Goal: Task Accomplishment & Management: Manage account settings

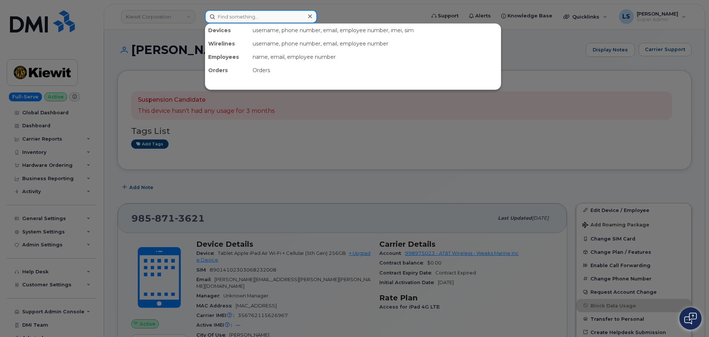
click at [228, 14] on input at bounding box center [261, 16] width 112 height 13
paste input "681-212-8866"
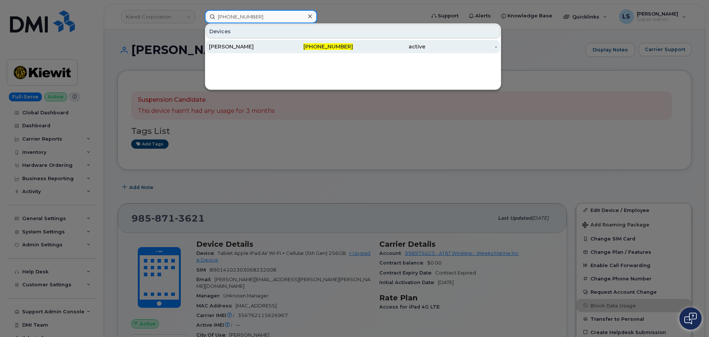
type input "681-212-8866"
click at [230, 46] on div "[PERSON_NAME]" at bounding box center [245, 46] width 72 height 7
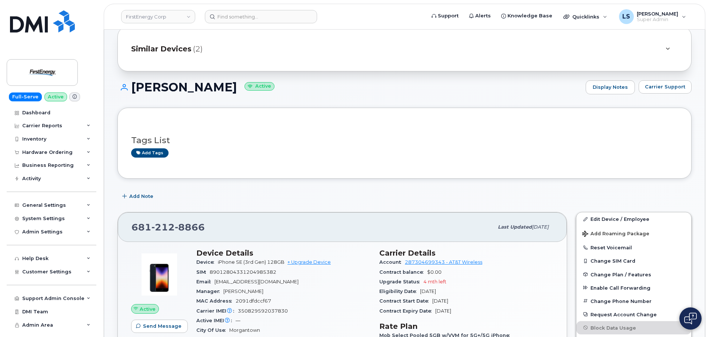
scroll to position [37, 0]
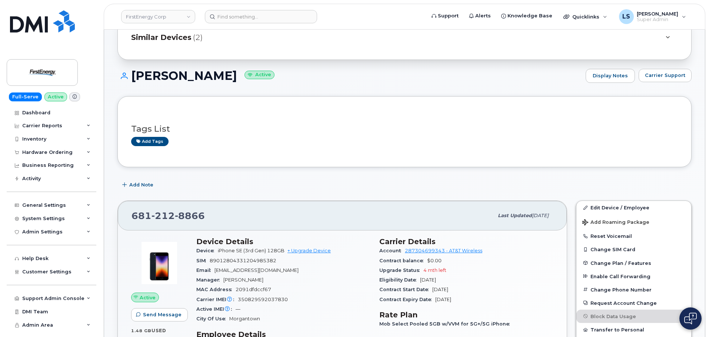
click at [245, 297] on span "350829592037830" at bounding box center [263, 300] width 50 height 6
copy span "350829592037830"
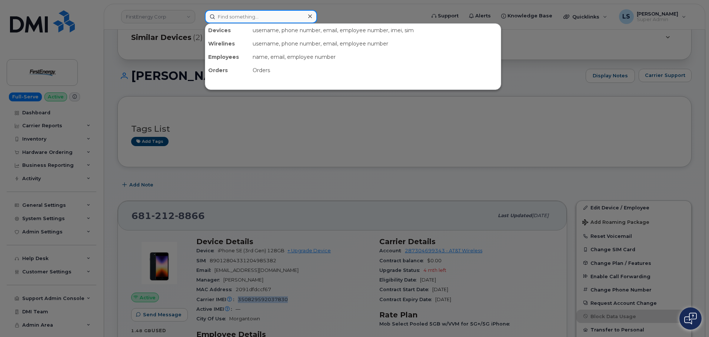
click at [247, 14] on input at bounding box center [261, 16] width 112 height 13
paste input "[PHONE_NUMBER]"
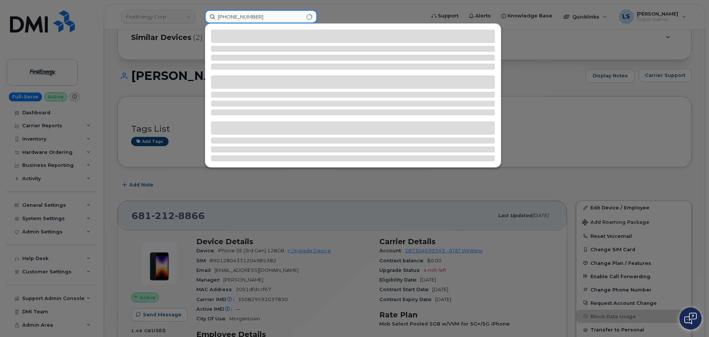
type input "[PHONE_NUMBER]"
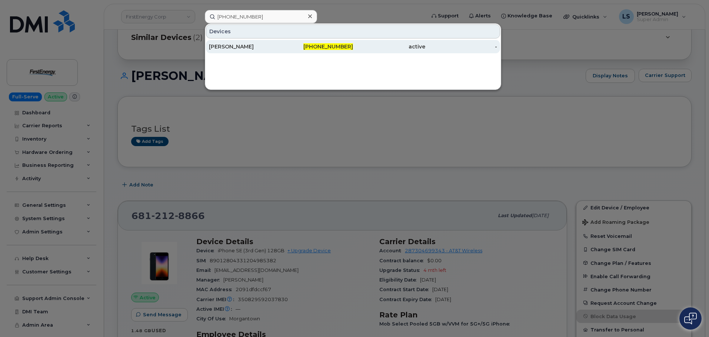
click at [306, 46] on div "[PHONE_NUMBER]" at bounding box center [317, 46] width 72 height 7
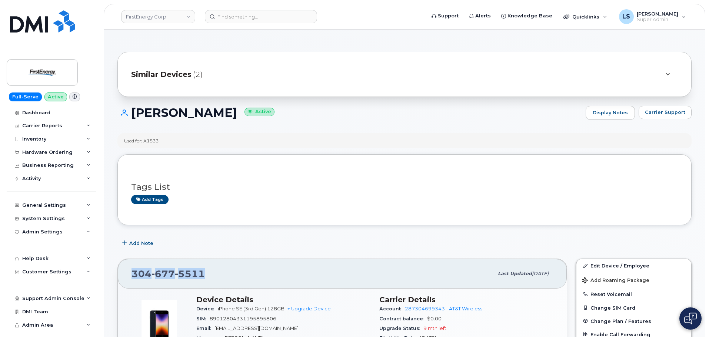
drag, startPoint x: 178, startPoint y: 268, endPoint x: 128, endPoint y: 267, distance: 50.0
click at [128, 267] on div "304 677 5511 Last updated Aug 12, 2025" at bounding box center [342, 274] width 449 height 30
copy span "304 677 5511"
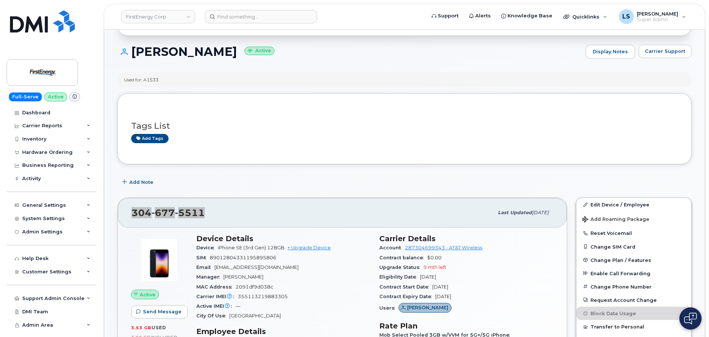
scroll to position [74, 0]
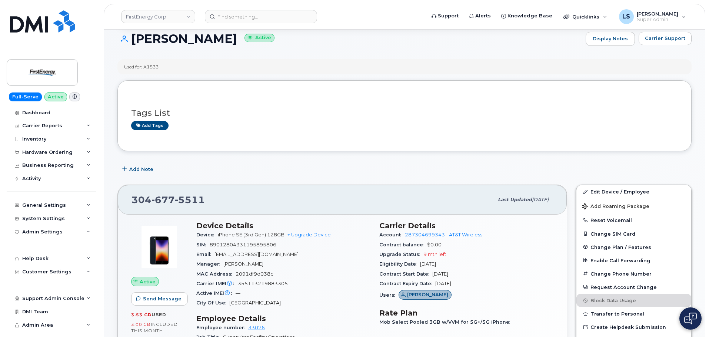
click at [247, 240] on div "SIM 89012804331195895806" at bounding box center [283, 245] width 174 height 10
click at [250, 281] on div "Carrier IMEI Carrier IMEI is reported during the last billing cycle or change o…" at bounding box center [283, 284] width 174 height 10
copy span "355113219883305"
click at [249, 19] on input at bounding box center [261, 16] width 112 height 13
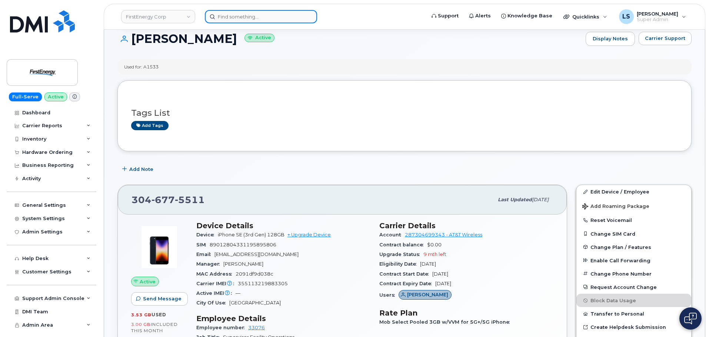
paste input "5307087003"
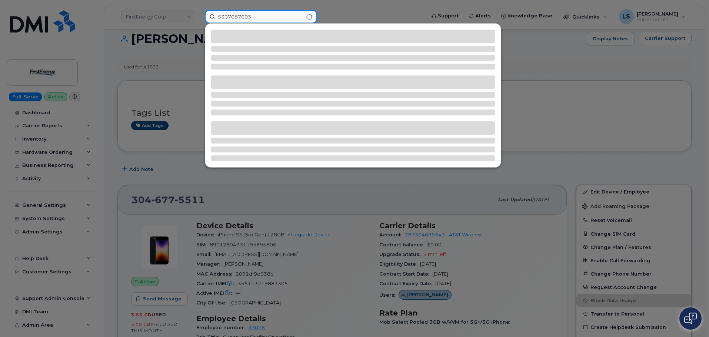
type input "5307087003"
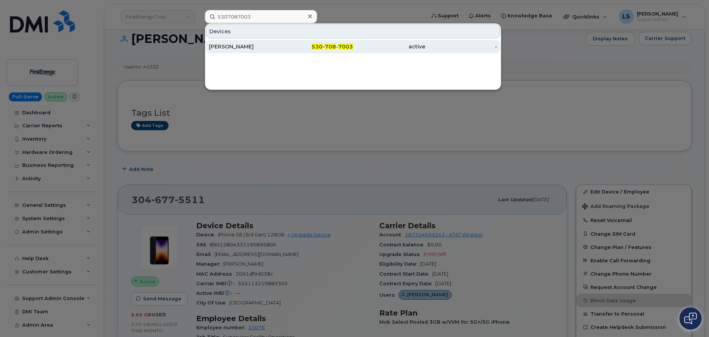
click at [256, 46] on div "GARY EVANS" at bounding box center [245, 46] width 72 height 7
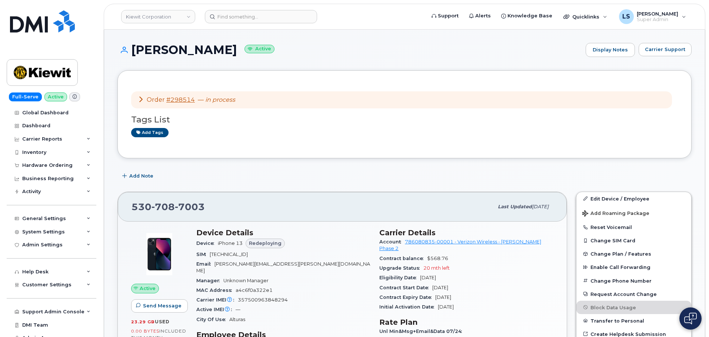
click at [227, 104] on div "Order #298514 — in process" at bounding box center [401, 99] width 540 height 17
click at [192, 100] on link "#298514" at bounding box center [180, 99] width 29 height 7
click at [277, 15] on input at bounding box center [261, 16] width 112 height 13
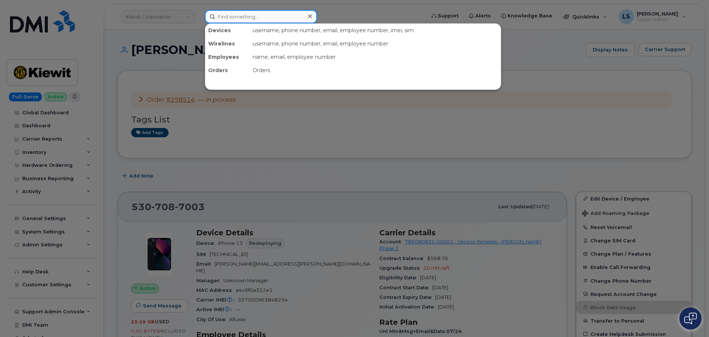
paste input "4026596614"
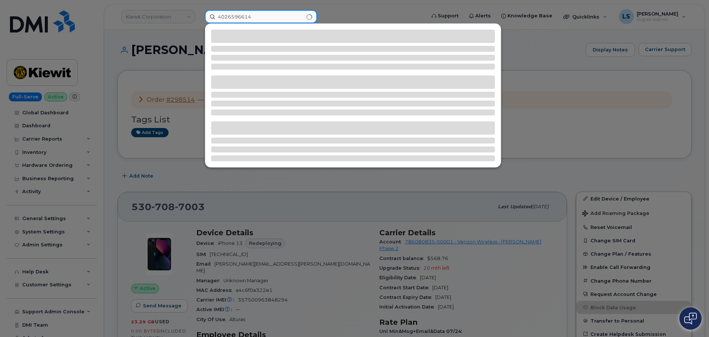
type input "4026596614"
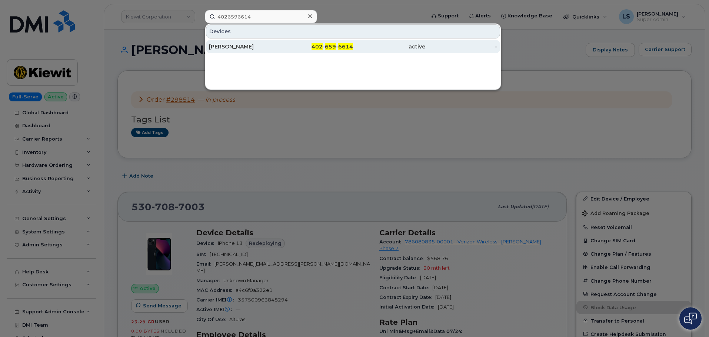
click at [281, 52] on div "JOE LEMPKA" at bounding box center [317, 46] width 72 height 13
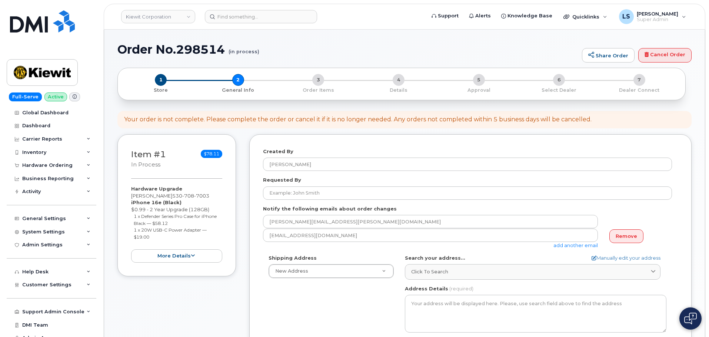
select select
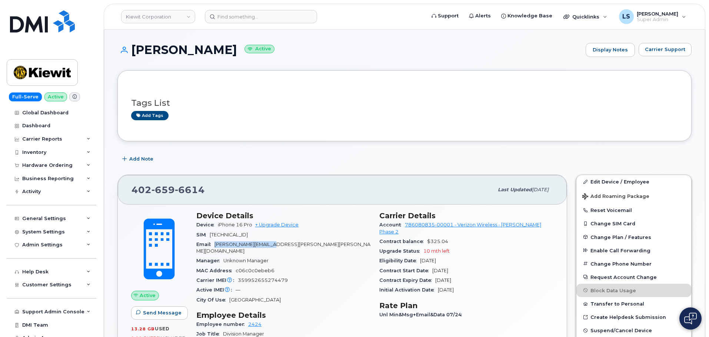
drag, startPoint x: 285, startPoint y: 245, endPoint x: 216, endPoint y: 242, distance: 69.3
click at [216, 242] on div "Email JOE.LEMPKA@KIEWIT.COM" at bounding box center [283, 248] width 174 height 17
copy span "JOE.LEMPKA@KIEWIT.COM"
drag, startPoint x: 200, startPoint y: 190, endPoint x: 120, endPoint y: 184, distance: 80.2
click at [120, 184] on div "402 659 6614 Last updated Jul 31, 2025" at bounding box center [342, 190] width 449 height 30
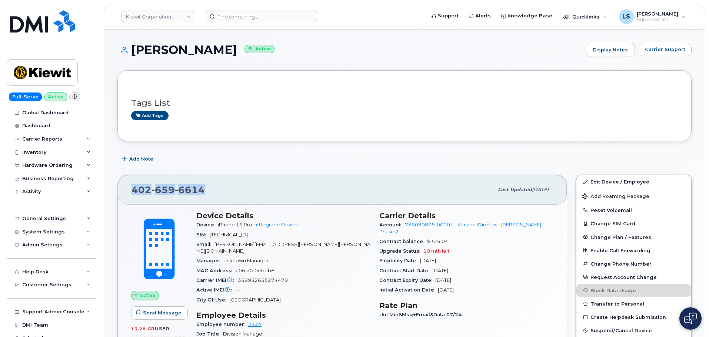
copy span "402 659 6614"
click at [252, 19] on input at bounding box center [261, 16] width 112 height 13
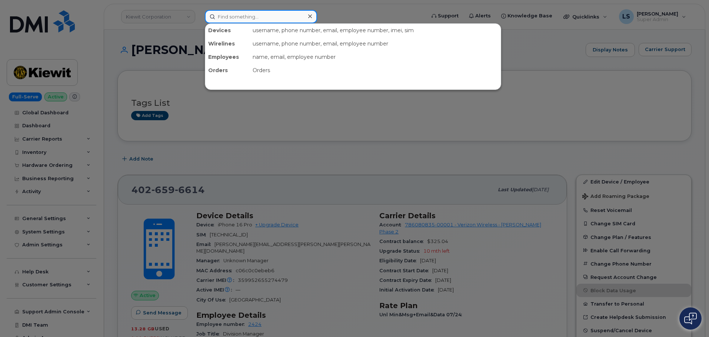
paste input "(480) 280-1757"
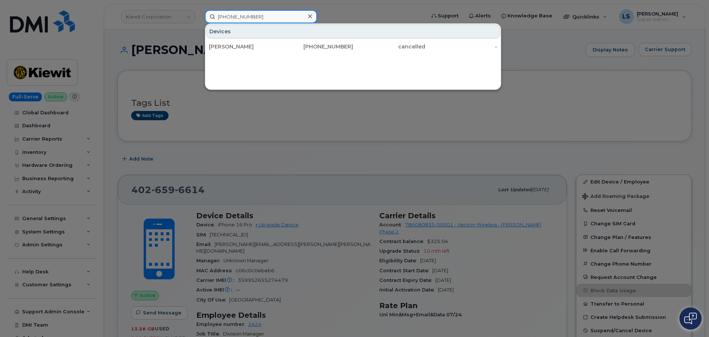
type input "(480) 280-1757"
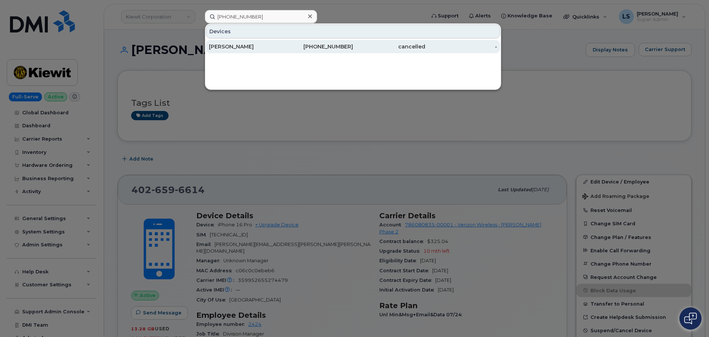
drag, startPoint x: 241, startPoint y: 48, endPoint x: 237, endPoint y: 50, distance: 4.7
click at [241, 48] on div "MARY C DURST" at bounding box center [245, 46] width 72 height 7
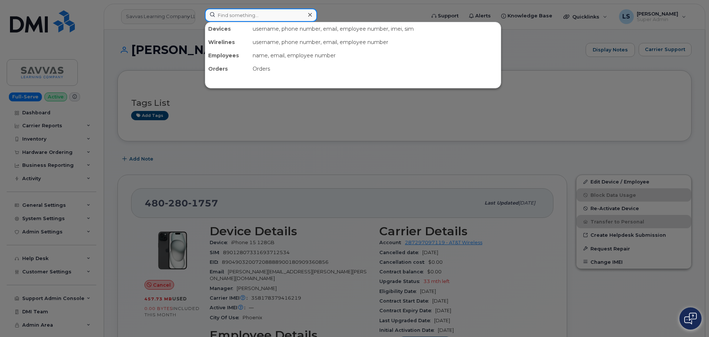
click at [242, 18] on input at bounding box center [261, 15] width 112 height 13
paste input "5307087003"
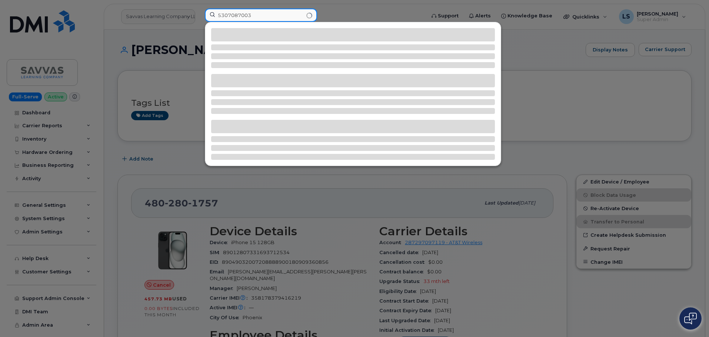
type input "5307087003"
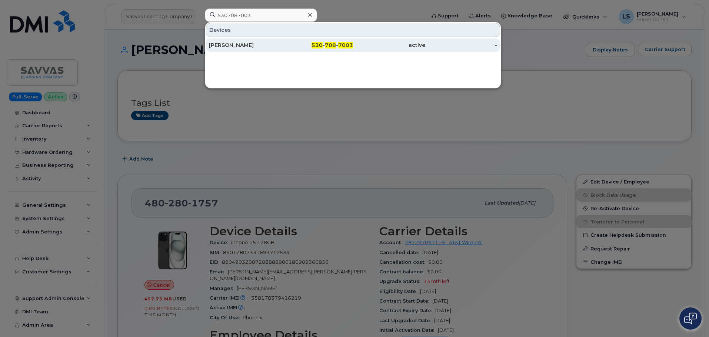
click at [234, 44] on div "[PERSON_NAME]" at bounding box center [245, 44] width 72 height 7
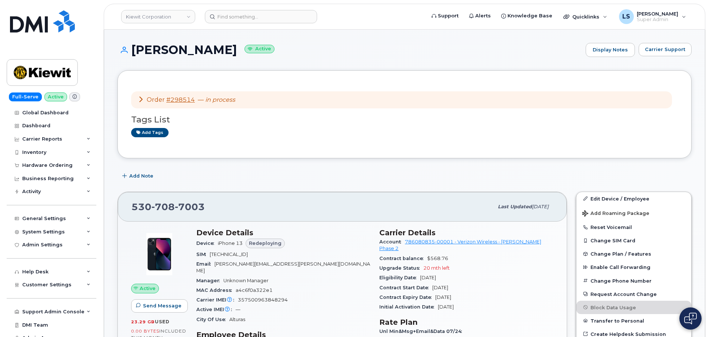
click at [206, 102] on em "in process" at bounding box center [220, 99] width 30 height 7
click at [181, 98] on link "#298514" at bounding box center [180, 99] width 29 height 7
click at [239, 19] on input at bounding box center [261, 16] width 112 height 13
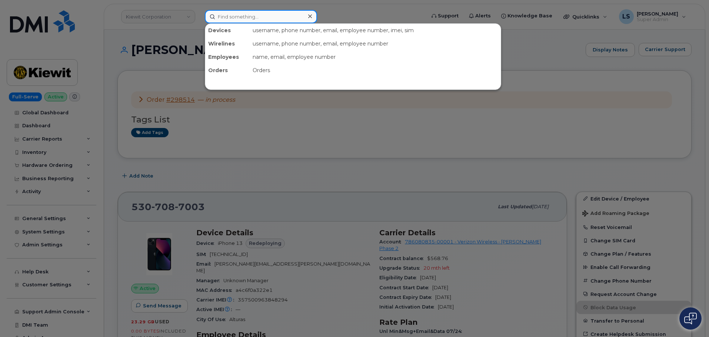
paste input "469-571-0700"
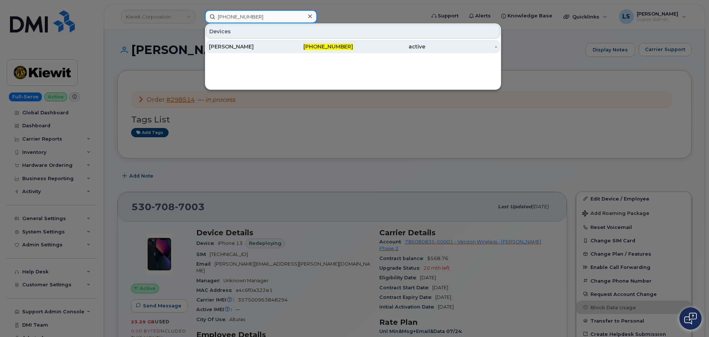
type input "469-571-0700"
drag, startPoint x: 257, startPoint y: 43, endPoint x: 243, endPoint y: 50, distance: 15.9
click at [256, 43] on div "SONYA ASHE" at bounding box center [245, 46] width 72 height 7
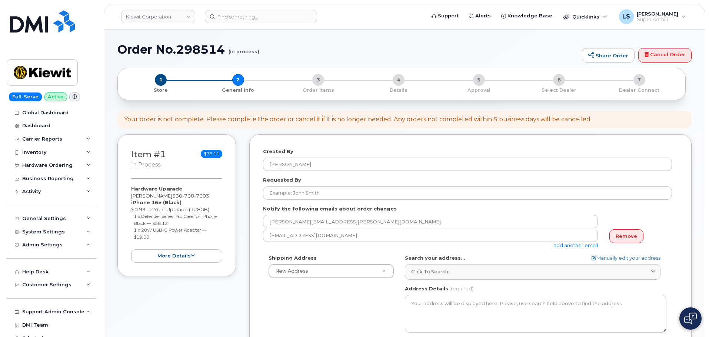
select select
drag, startPoint x: 110, startPoint y: 50, endPoint x: 234, endPoint y: 44, distance: 124.2
click at [234, 44] on div "Order No.298514 (in process) Share Order Cancel Order × Share This Order If you…" at bounding box center [404, 341] width 600 height 623
copy h1 "Order No.298514 (i"
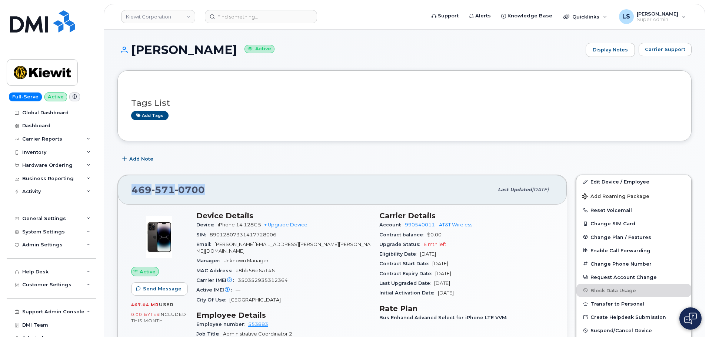
drag, startPoint x: 207, startPoint y: 188, endPoint x: 133, endPoint y: 190, distance: 74.1
click at [133, 190] on div "469 571 0700" at bounding box center [312, 190] width 362 height 16
copy span "469 571 0700"
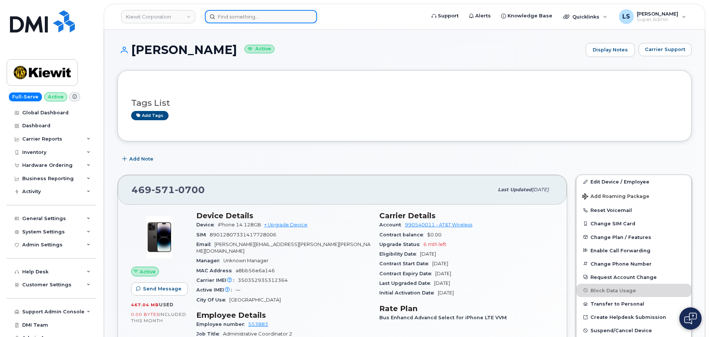
click at [228, 19] on input at bounding box center [261, 16] width 112 height 13
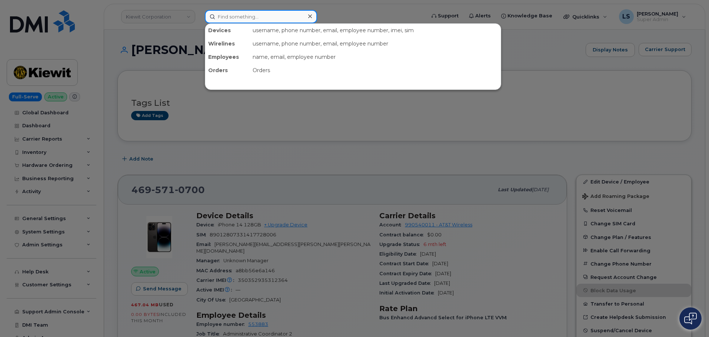
paste input "703-397-3243"
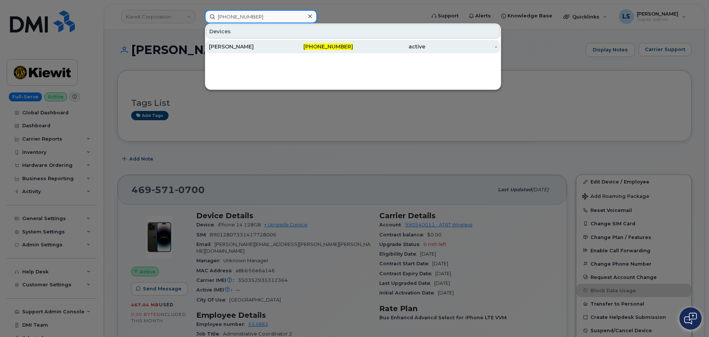
type input "703-397-3243"
click at [235, 49] on div "JOHN ELLIS" at bounding box center [245, 46] width 72 height 7
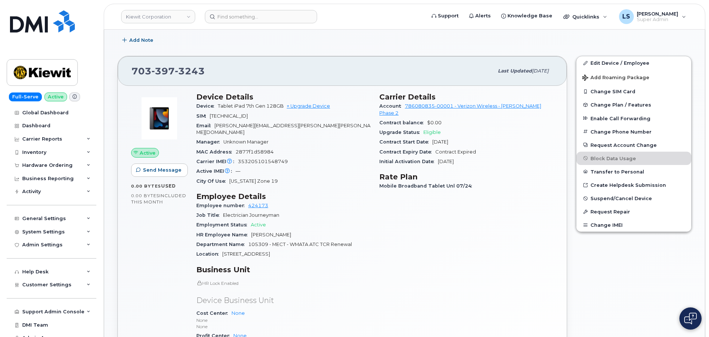
scroll to position [111, 0]
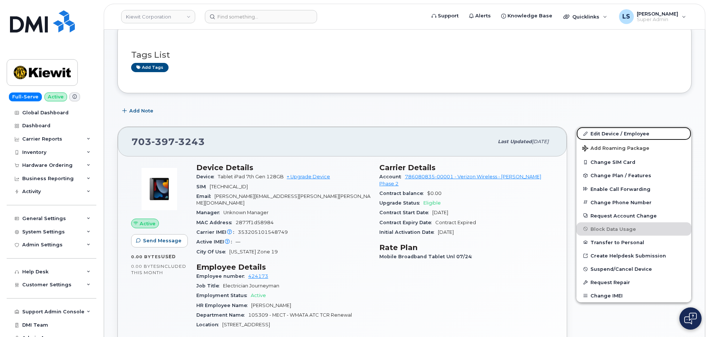
drag, startPoint x: 593, startPoint y: 129, endPoint x: 409, endPoint y: 136, distance: 184.1
click at [593, 129] on link "Edit Device / Employee" at bounding box center [633, 133] width 115 height 13
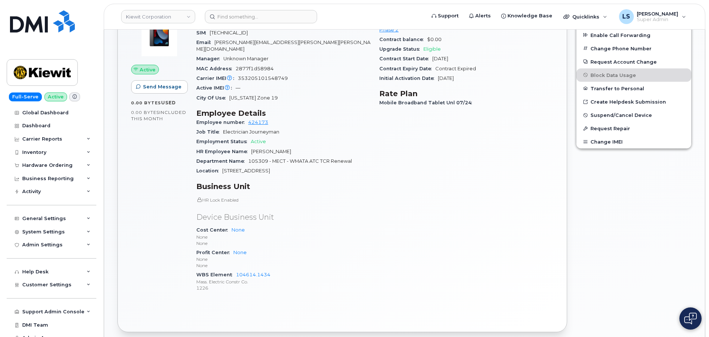
scroll to position [296, 0]
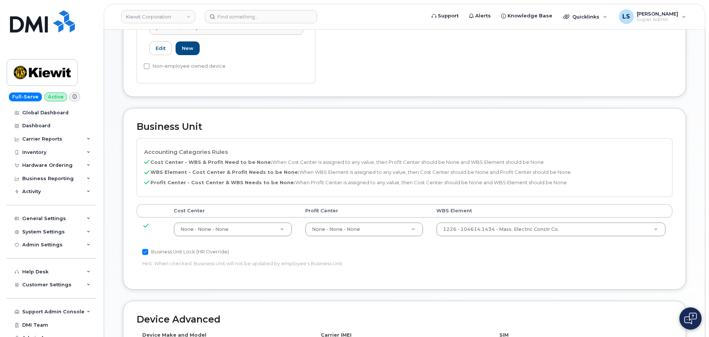
scroll to position [259, 0]
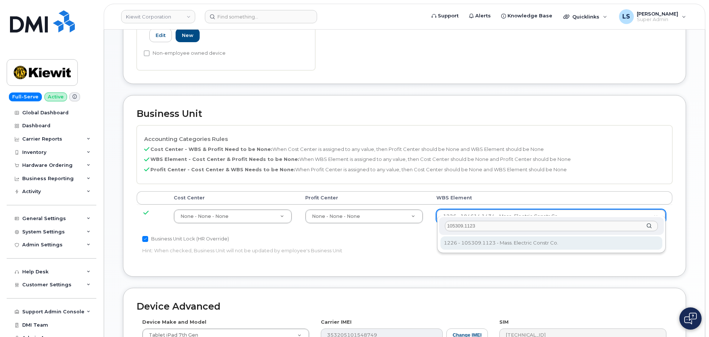
type input "105309.1123"
type input "29963967"
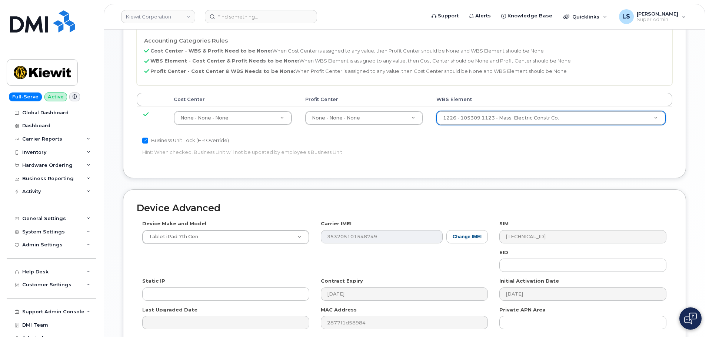
scroll to position [423, 0]
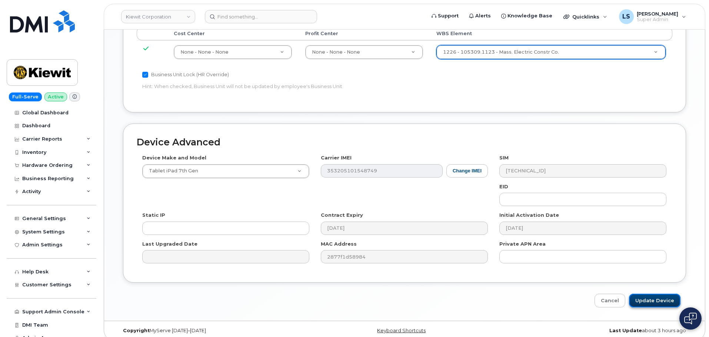
click at [642, 294] on input "Update Device" at bounding box center [654, 301] width 51 height 14
type input "Saving..."
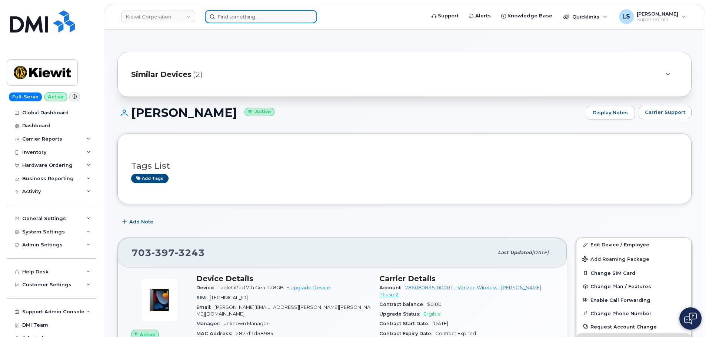
click at [236, 14] on input at bounding box center [261, 16] width 112 height 13
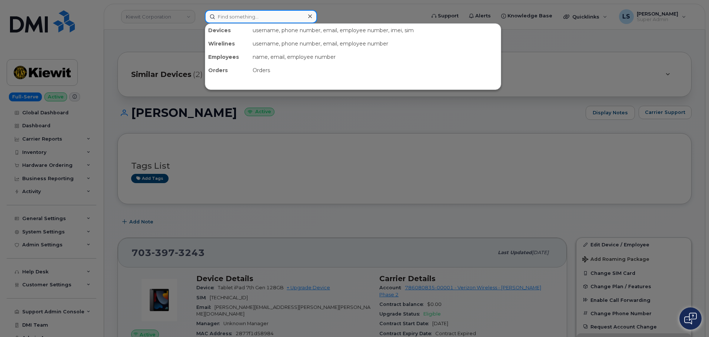
paste input "5307087003"
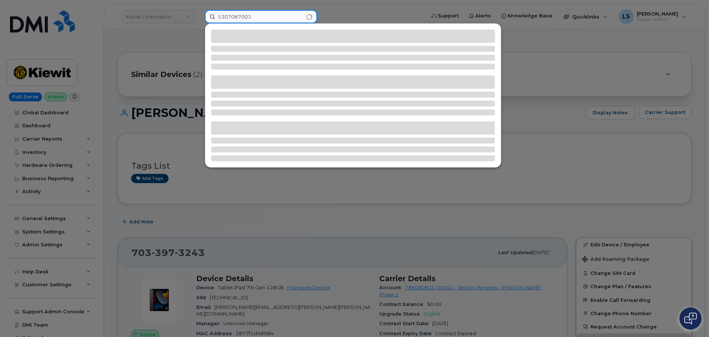
type input "5307087003"
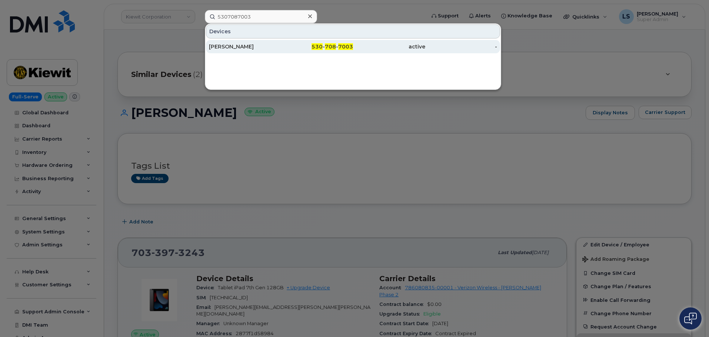
click at [305, 46] on div "530 - 708 - 7003" at bounding box center [317, 46] width 72 height 7
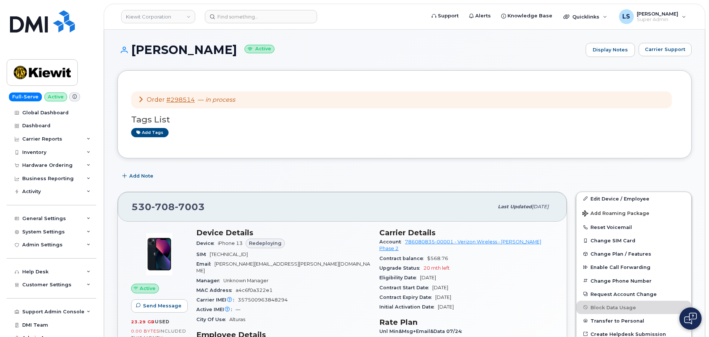
click at [215, 100] on em "in process" at bounding box center [220, 99] width 30 height 7
click at [164, 100] on div "Order #298514 — in process" at bounding box center [186, 100] width 97 height 9
click at [168, 100] on link "#298514" at bounding box center [180, 99] width 29 height 7
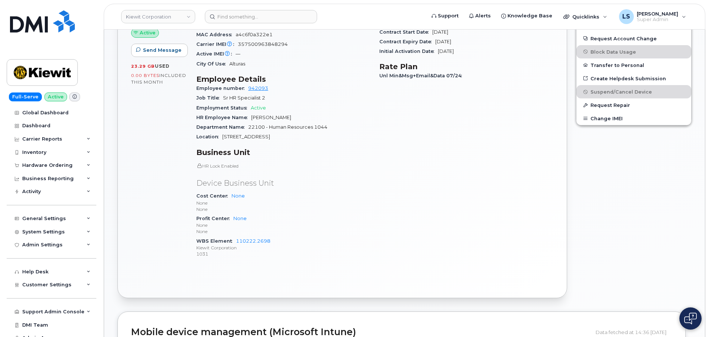
scroll to position [259, 0]
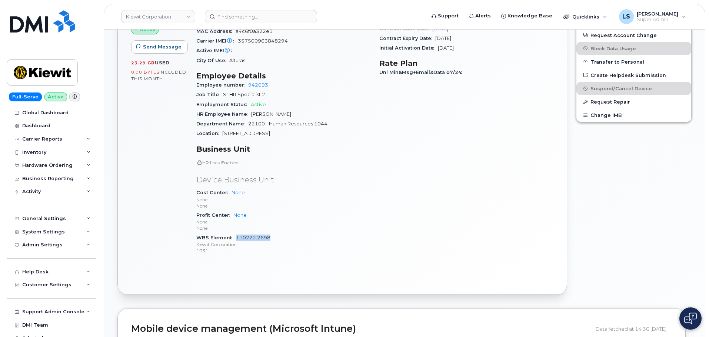
drag, startPoint x: 273, startPoint y: 231, endPoint x: 236, endPoint y: 232, distance: 37.0
click at [236, 233] on div "WBS Element 110222.2698 Kiewit Corporation 1031" at bounding box center [283, 244] width 174 height 23
copy link "110222.2698"
click at [252, 17] on input at bounding box center [261, 16] width 112 height 13
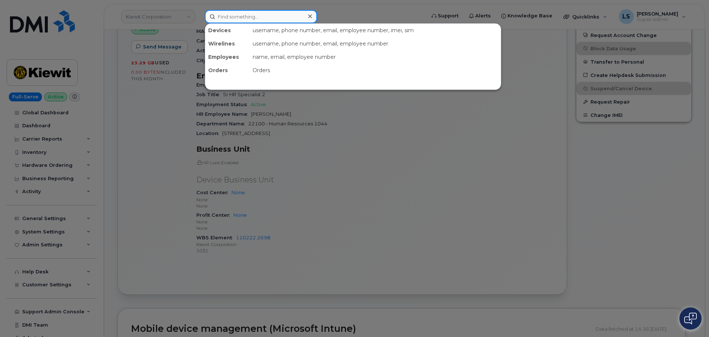
paste input "562 325 0587"
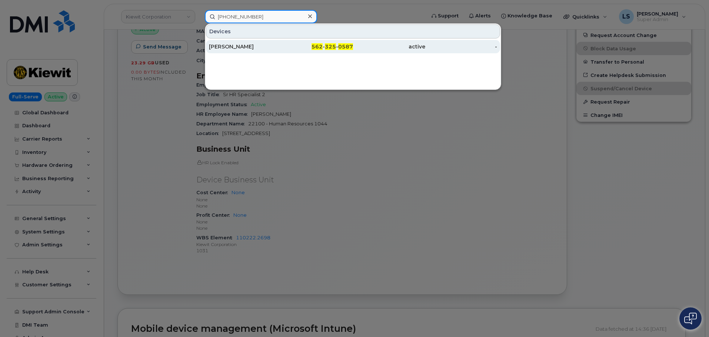
type input "562 325 0587"
click at [281, 41] on div "PER LORENTZEN" at bounding box center [317, 46] width 72 height 13
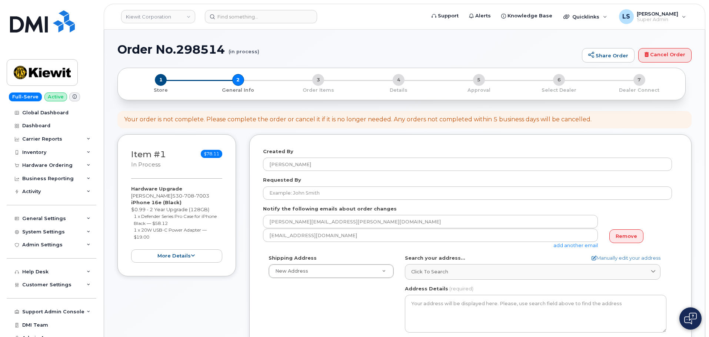
select select
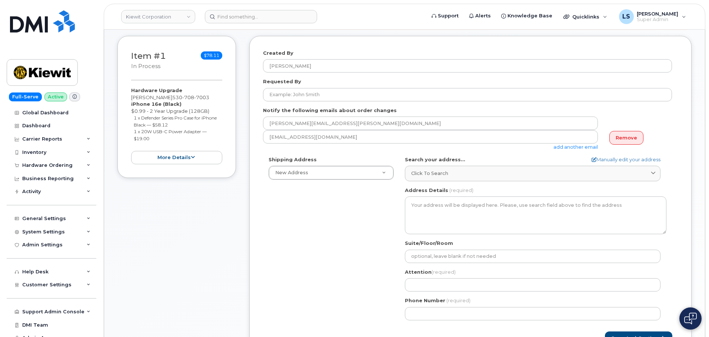
scroll to position [111, 0]
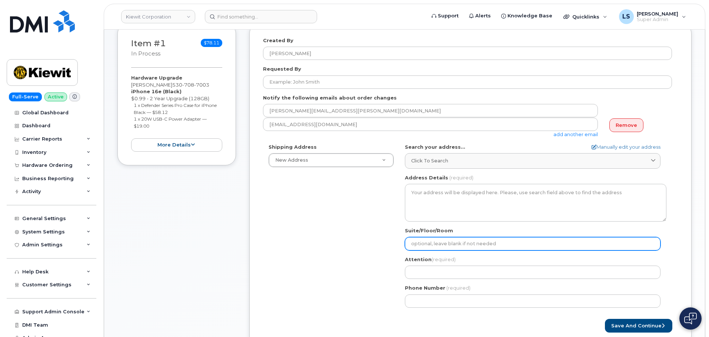
click at [418, 241] on input "Suite/Floor/Room" at bounding box center [532, 243] width 255 height 13
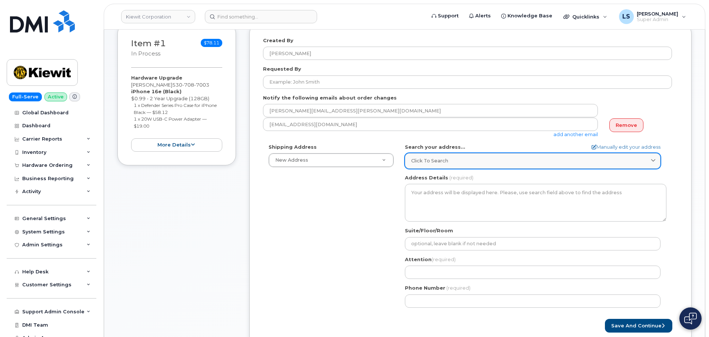
click at [429, 161] on span "Click to search" at bounding box center [429, 160] width 37 height 7
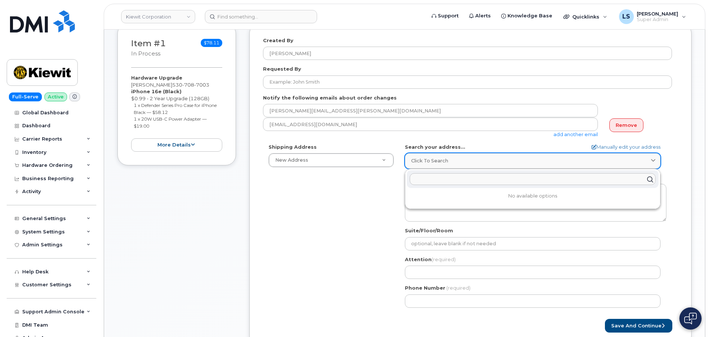
paste input "1225 Country Club Rd"
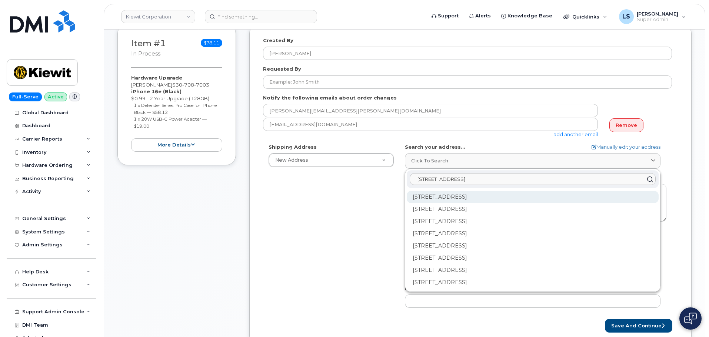
type input "1225 Country Club Rd"
click at [463, 215] on div "1225 Country Club Rd Lake Charles LA 70605" at bounding box center [532, 221] width 252 height 12
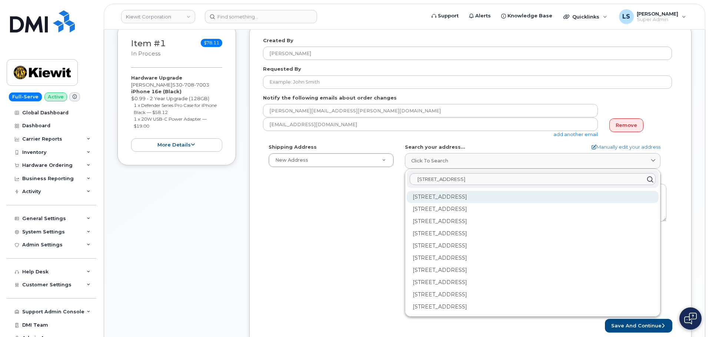
click at [463, 215] on div "1225 Country Club Rd Unit 10101 Lake Charles LA 70605-6173" at bounding box center [532, 221] width 252 height 12
select select
type textarea "1225 Country Club Rd Unit 10101 LAKE CHARLES LA 70605-6173 UNITED STATES"
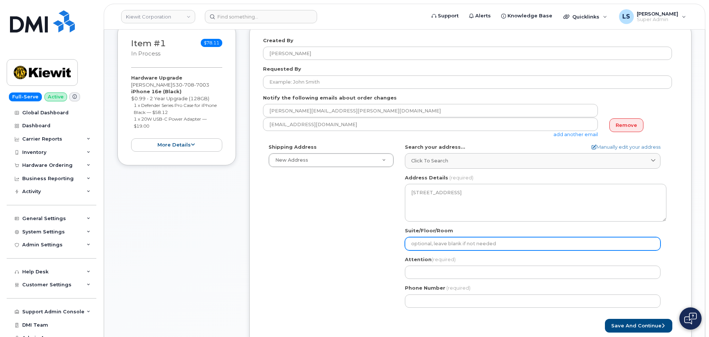
click at [450, 247] on input "Suite/Floor/Room" at bounding box center [532, 243] width 255 height 13
paste input "APT 1204"
select select
type input "APT 1204"
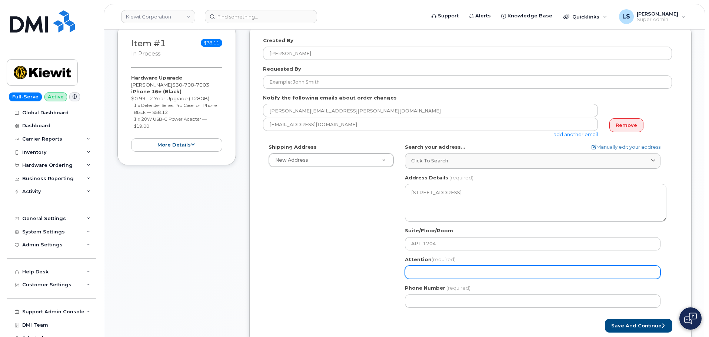
click at [456, 274] on input "Attention (required)" at bounding box center [532, 272] width 255 height 13
paste input "[PERSON_NAME]"
select select
type input "[PERSON_NAME]"
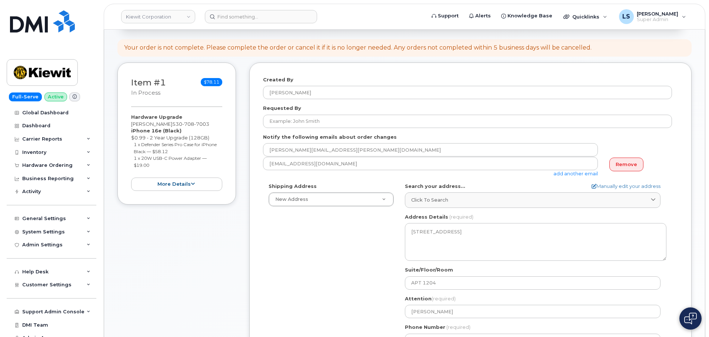
scroll to position [37, 0]
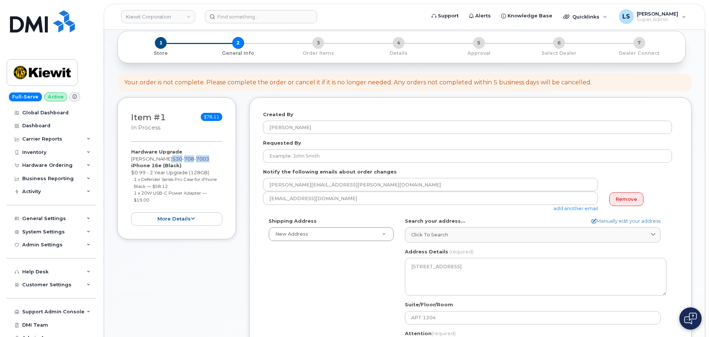
drag, startPoint x: 164, startPoint y: 160, endPoint x: 204, endPoint y: 161, distance: 40.0
click at [204, 161] on div "Hardware Upgrade GARY EVANS 530 708 7003 iPhone 16e (Black) $0.99 - 2 Year Upgr…" at bounding box center [176, 186] width 91 height 77
copy span "530 708 7003"
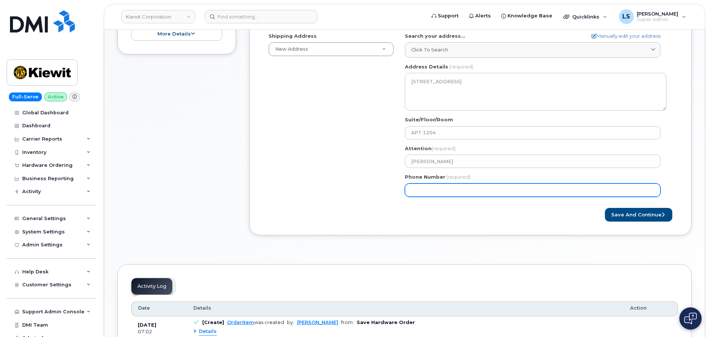
click at [426, 196] on input "Phone Number" at bounding box center [532, 190] width 255 height 13
paste input "5307087003"
select select
type input "5307087003"
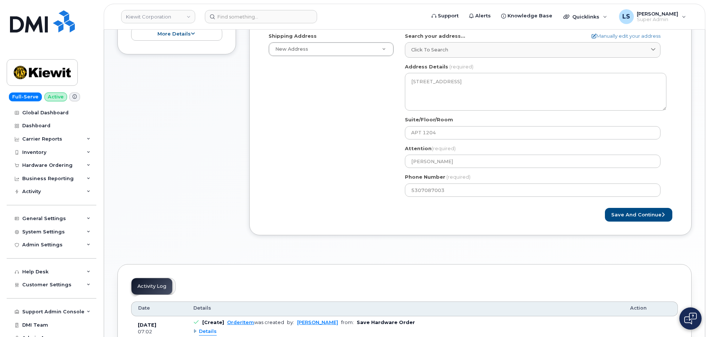
drag, startPoint x: 333, startPoint y: 201, endPoint x: 336, endPoint y: 204, distance: 4.2
click at [334, 201] on div "Shipping Address New Address New Address 4629 Tonkaview Ln 103 Henry O Mills Bl…" at bounding box center [467, 118] width 409 height 170
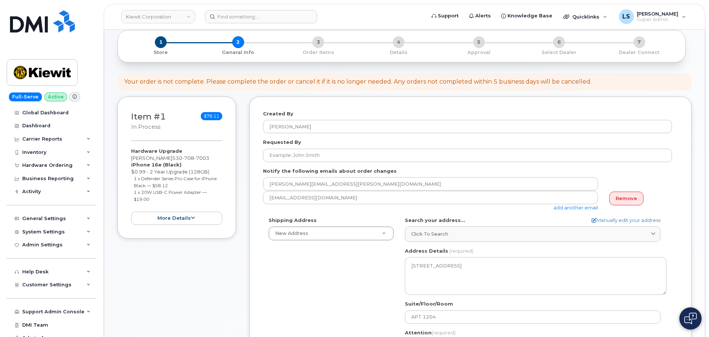
scroll to position [37, 0]
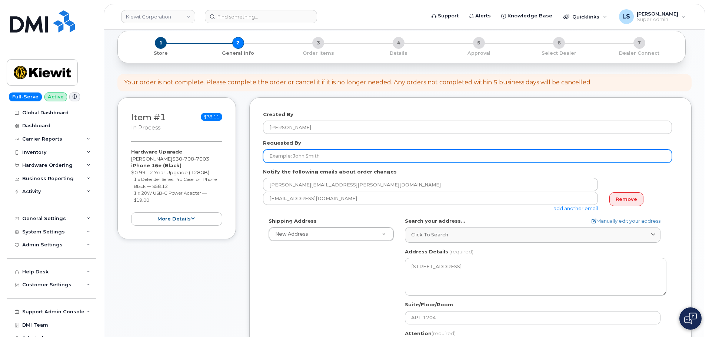
click at [288, 156] on input "Requested By" at bounding box center [467, 156] width 409 height 13
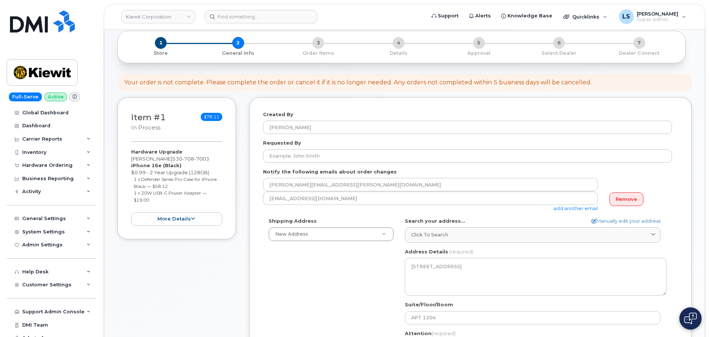
click at [287, 267] on div "Shipping Address New Address New Address 4629 Tonkaview Ln 103 Henry O Mills Bl…" at bounding box center [467, 303] width 409 height 170
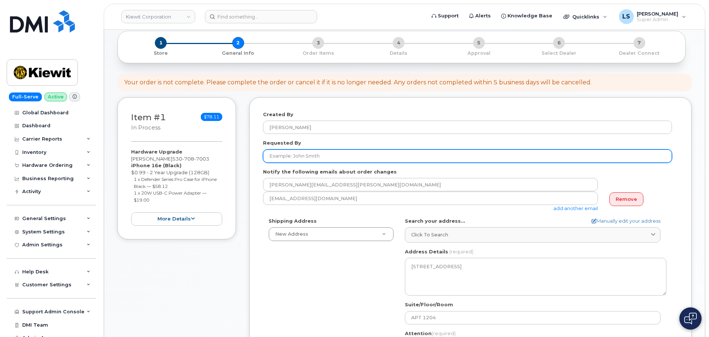
click at [297, 158] on input "Requested By" at bounding box center [467, 156] width 409 height 13
paste input "[PERSON_NAME]"
type input "[PERSON_NAME]"
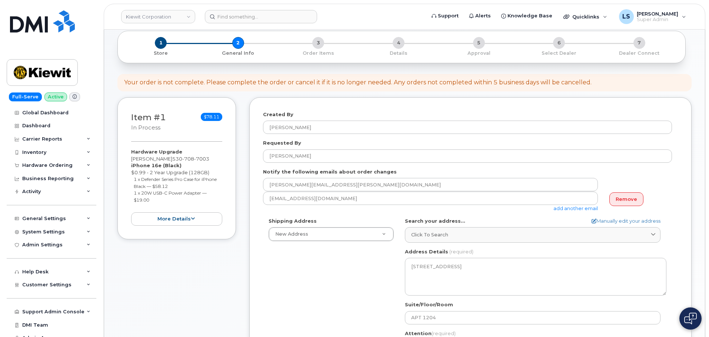
drag, startPoint x: 283, startPoint y: 266, endPoint x: 311, endPoint y: 269, distance: 28.3
click at [285, 265] on div "Shipping Address New Address New Address 4629 Tonkaview Ln 103 Henry O Mills Bl…" at bounding box center [467, 303] width 409 height 170
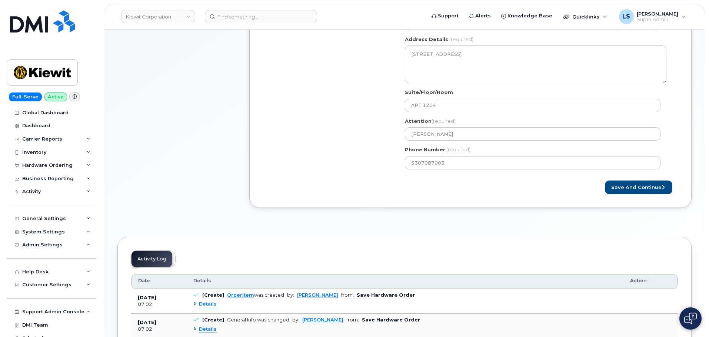
scroll to position [259, 0]
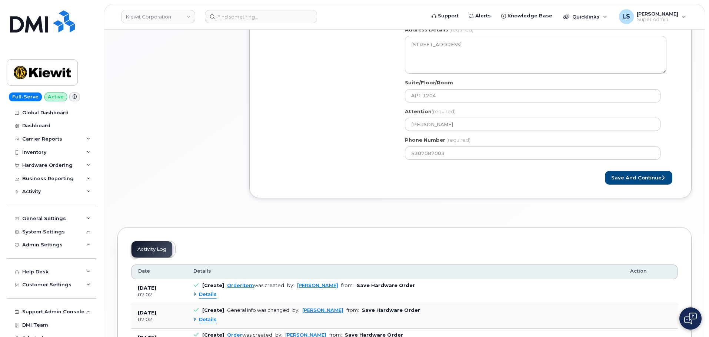
click at [629, 186] on div "Created By Noah Shelton Requested By Andrew Pate Notify the following emails ab…" at bounding box center [470, 36] width 442 height 323
click at [628, 177] on button "Save and Continue" at bounding box center [638, 178] width 67 height 14
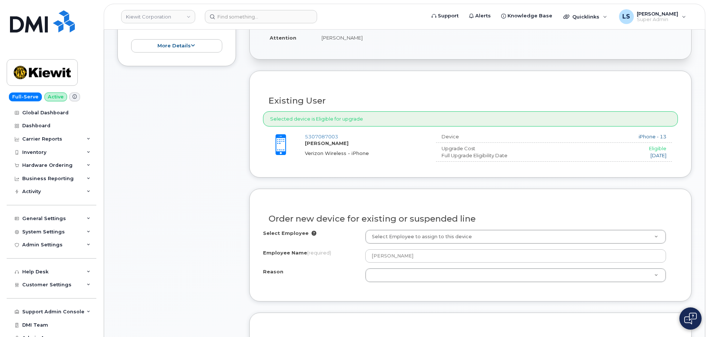
scroll to position [222, 0]
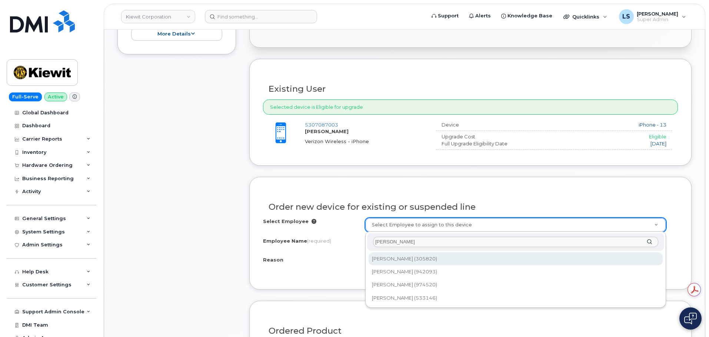
type input "[PERSON_NAME]"
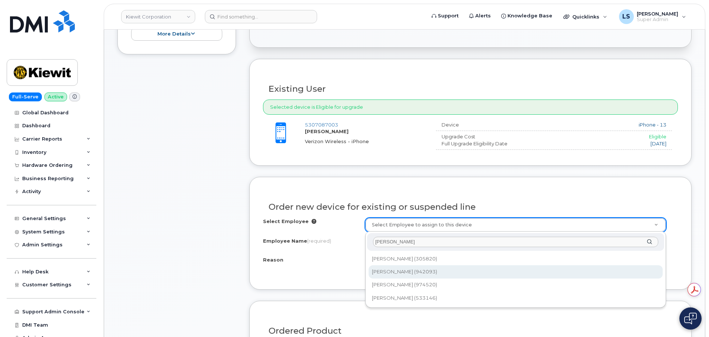
type input "2177723"
type input "[PERSON_NAME]"
select select
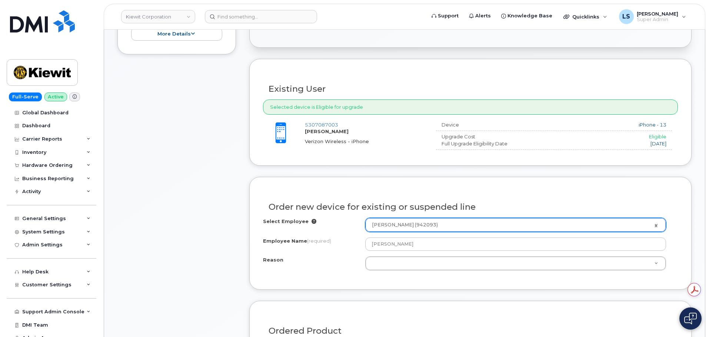
click at [328, 268] on div "Reason Reason Reason Eligible for Upgrade Broken Lost Other" at bounding box center [470, 264] width 415 height 14
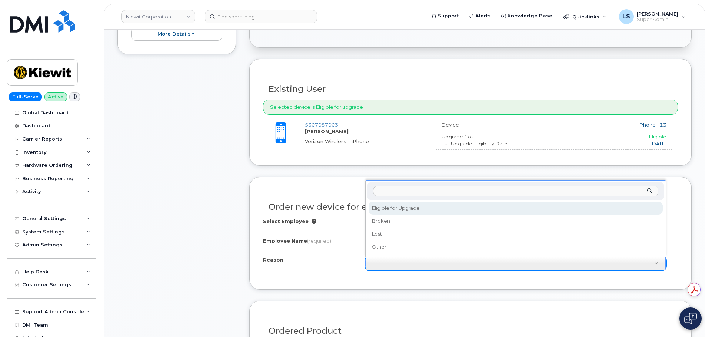
select select "eligible_for_upgrade"
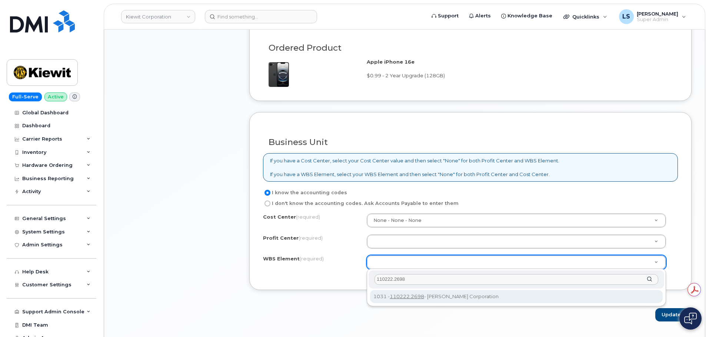
scroll to position [518, 0]
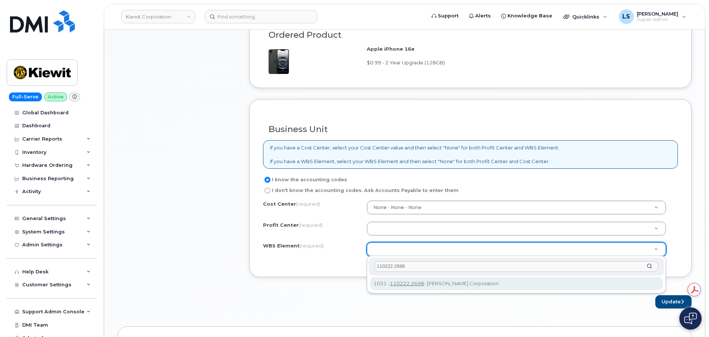
type input "110222.2698"
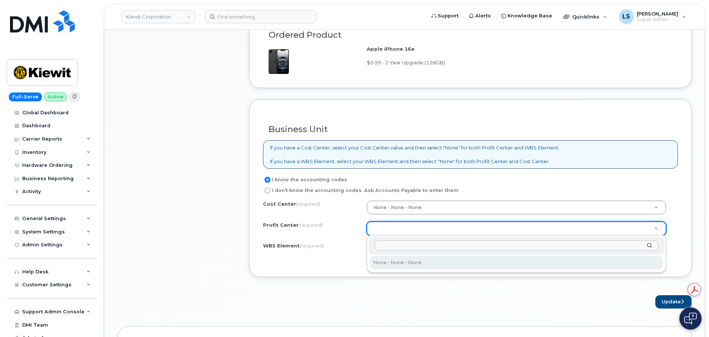
select select "None"
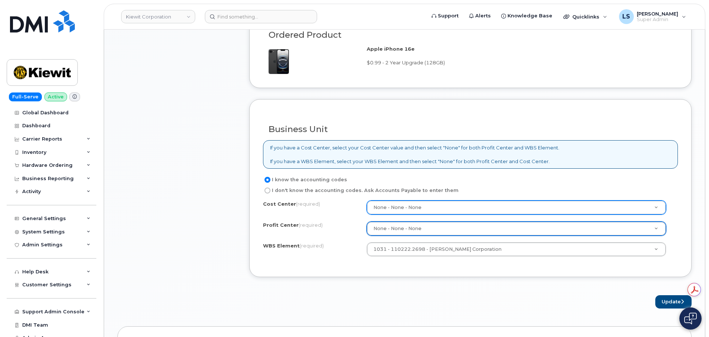
click at [388, 215] on div "None - None - None" at bounding box center [515, 208] width 299 height 14
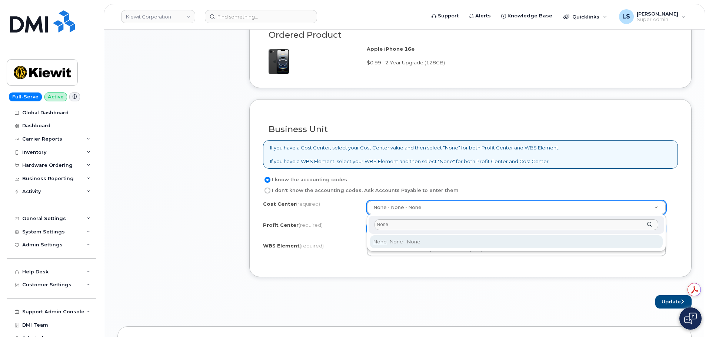
type input "None"
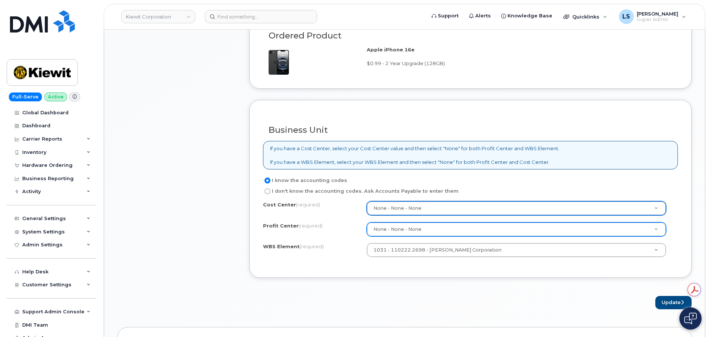
scroll to position [629, 0]
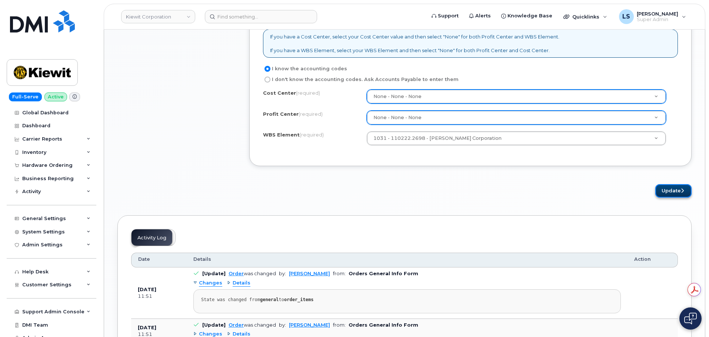
click at [662, 184] on button "Update" at bounding box center [673, 191] width 36 height 14
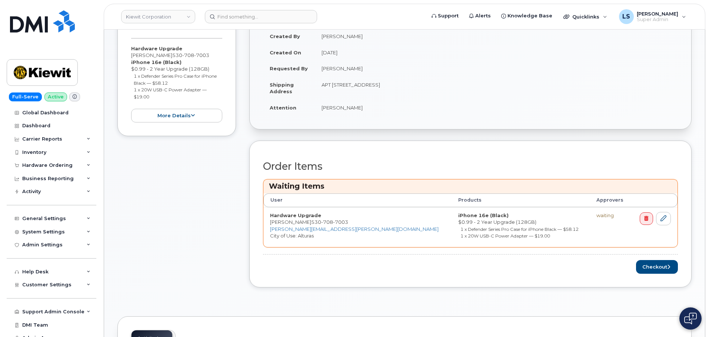
scroll to position [185, 0]
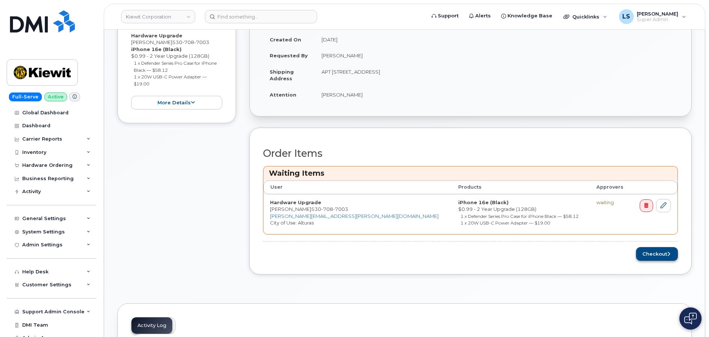
click at [662, 262] on div "Order Items Waiting Items User Products Approvers Hardware Upgrade [PERSON_NAME…" at bounding box center [470, 201] width 442 height 147
click at [657, 254] on button "Checkout" at bounding box center [657, 254] width 42 height 14
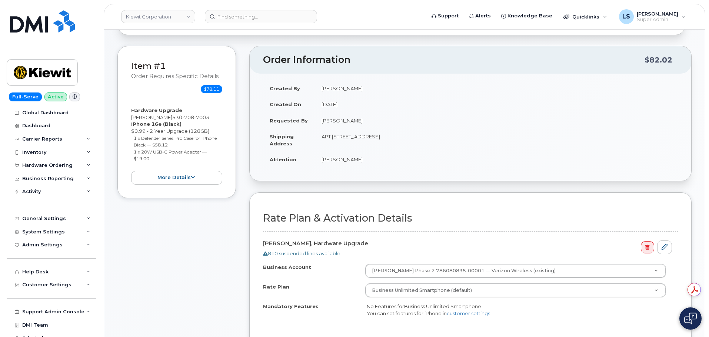
scroll to position [185, 0]
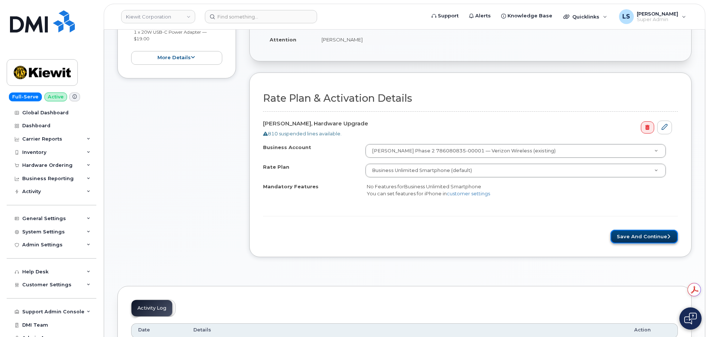
drag, startPoint x: 647, startPoint y: 234, endPoint x: 637, endPoint y: 232, distance: 9.7
click at [647, 233] on button "Save and Continue" at bounding box center [643, 237] width 67 height 14
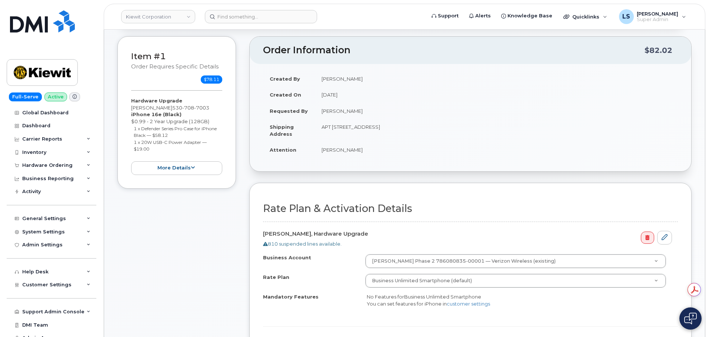
scroll to position [0, 0]
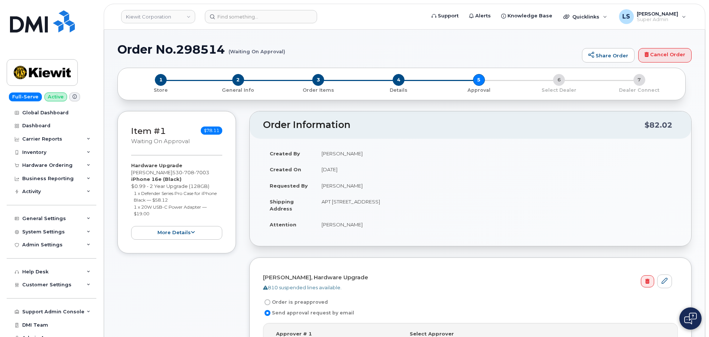
scroll to position [185, 0]
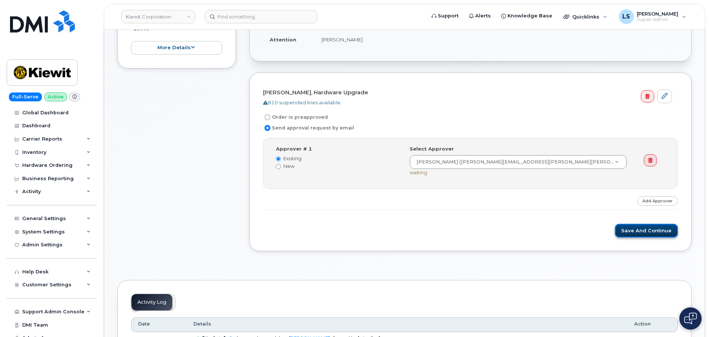
click at [631, 231] on button "Save and Continue" at bounding box center [645, 231] width 63 height 14
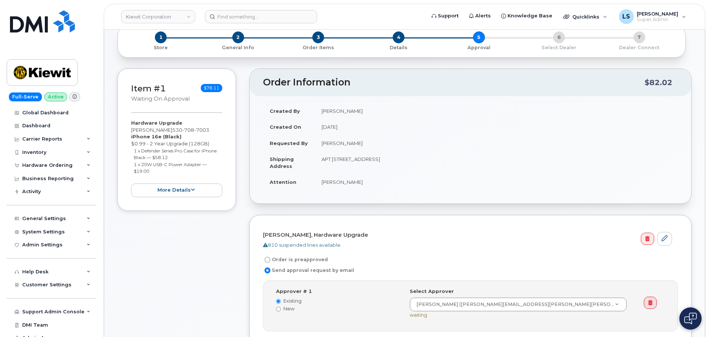
scroll to position [0, 0]
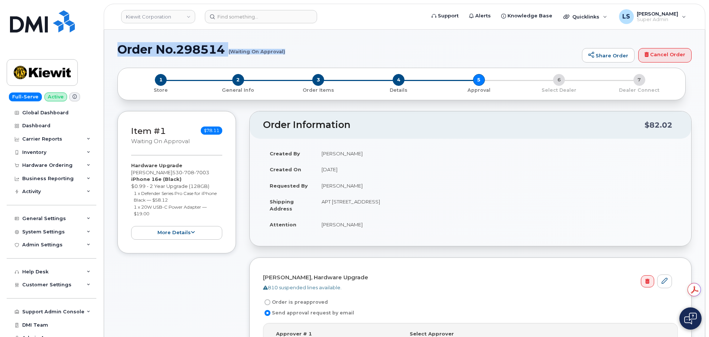
drag, startPoint x: 118, startPoint y: 50, endPoint x: 295, endPoint y: 64, distance: 177.5
click at [295, 64] on div "Order No.298514 (Waiting On Approval) Share Order Cancel Order" at bounding box center [404, 55] width 574 height 25
copy h1 "Order No.298514 (Waiting On Approval)"
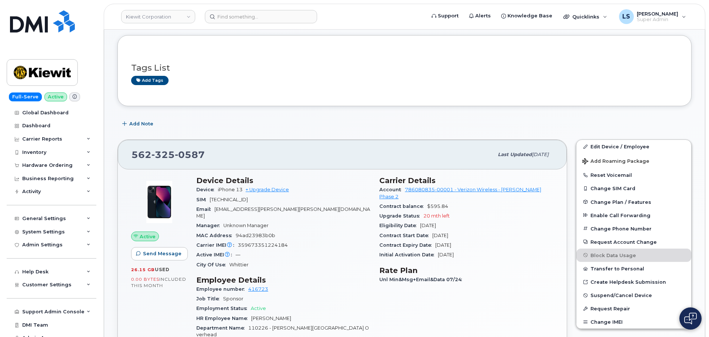
scroll to position [111, 0]
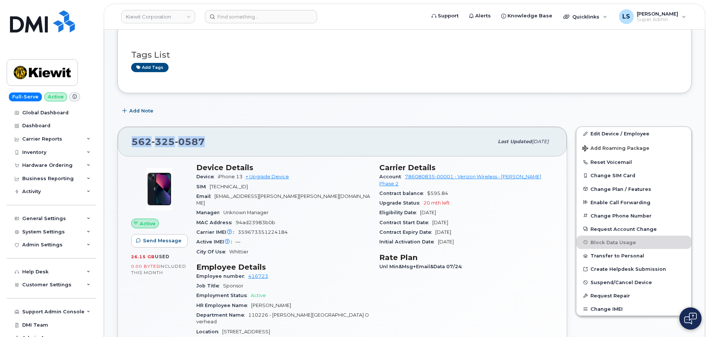
drag, startPoint x: 222, startPoint y: 147, endPoint x: 110, endPoint y: 135, distance: 112.4
copy span "562 325 0587"
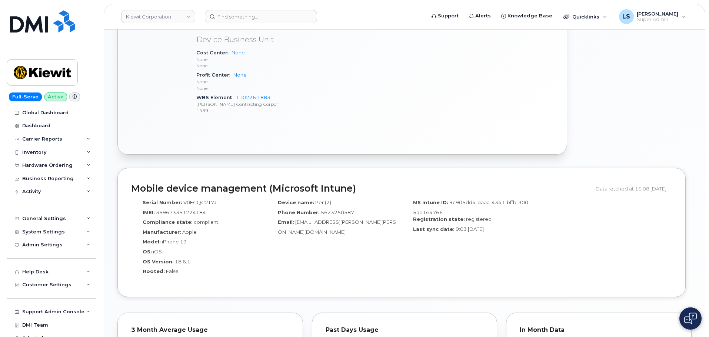
scroll to position [518, 0]
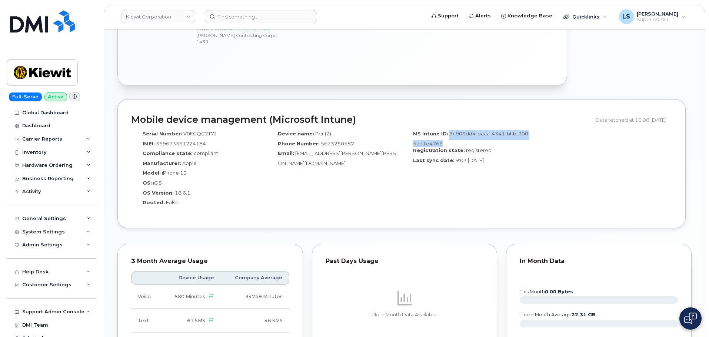
drag, startPoint x: 448, startPoint y: 120, endPoint x: 438, endPoint y: 128, distance: 13.2
click at [438, 131] on span "9c905dd4-baaa-4341-bffb-3005ab1e4766" at bounding box center [470, 139] width 115 height 16
copy span "9c905dd4-baaa-4341-bffb-3005ab1e4766"
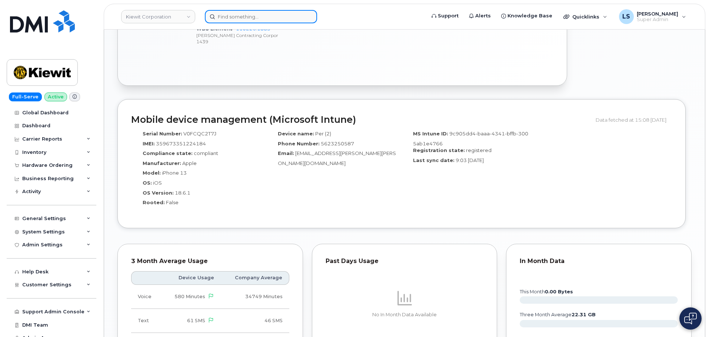
click at [234, 20] on input at bounding box center [261, 16] width 112 height 13
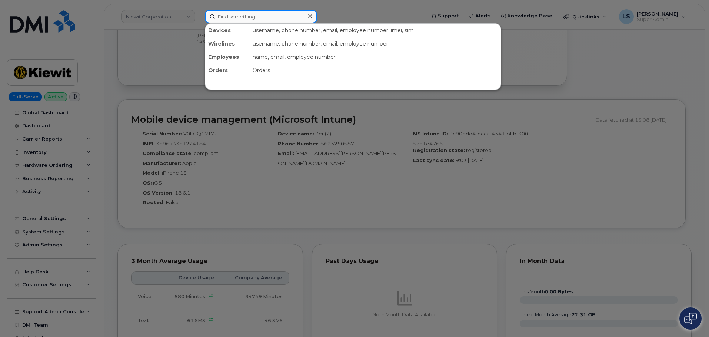
paste input "298450"
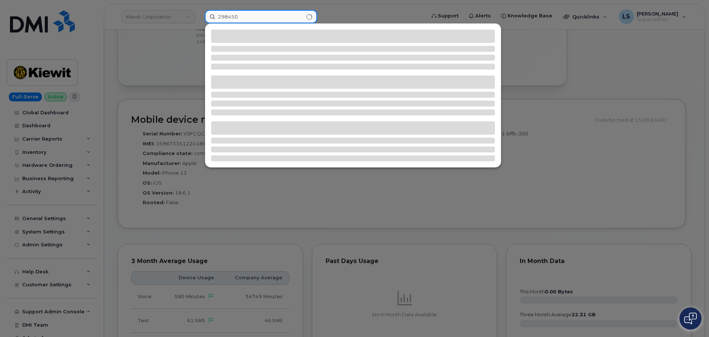
type input "298450"
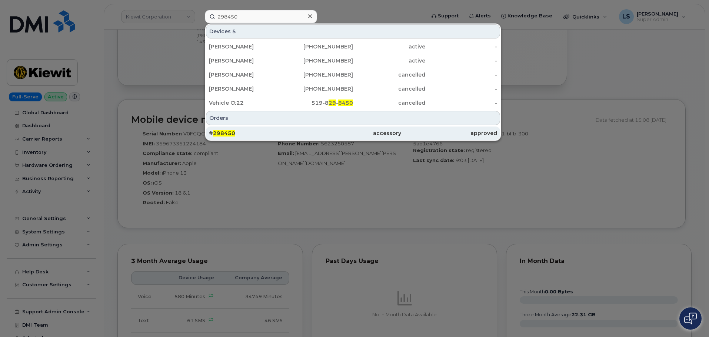
click at [359, 131] on div "accessory" at bounding box center [353, 133] width 96 height 7
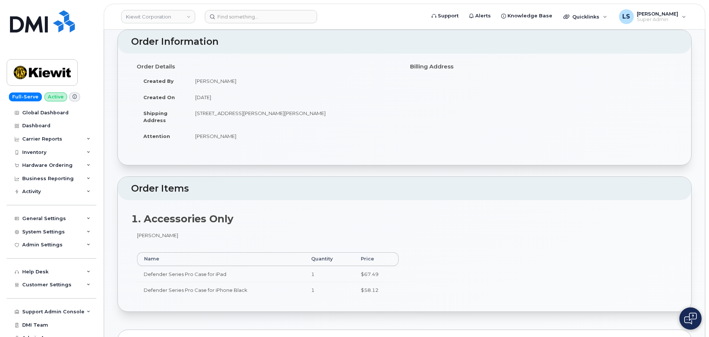
scroll to position [74, 0]
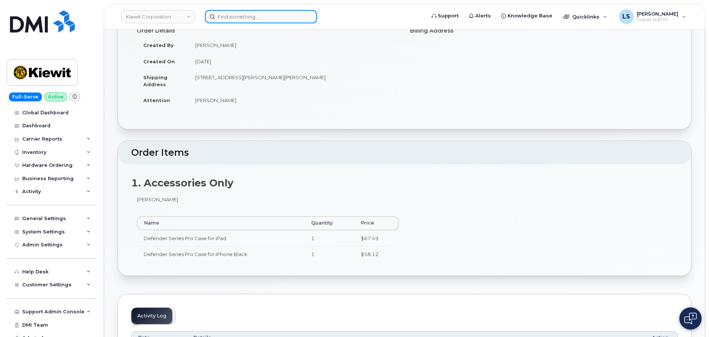
click at [234, 19] on input at bounding box center [261, 16] width 112 height 13
paste input "[PERSON_NAME]"
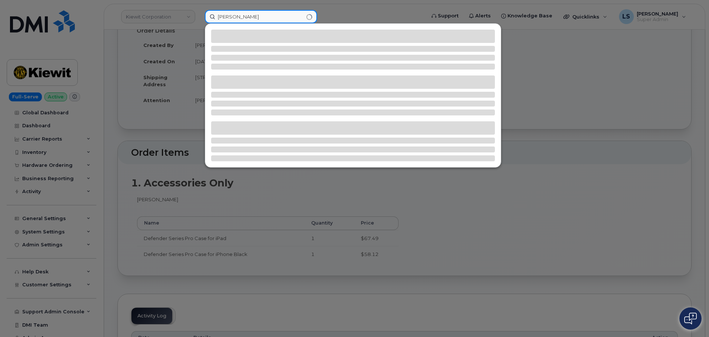
type input "[PERSON_NAME]"
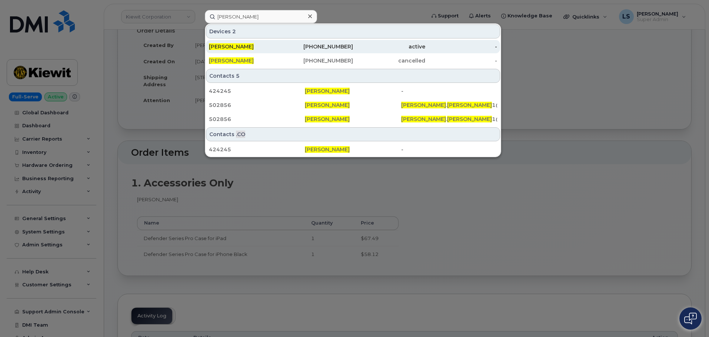
click at [244, 45] on span "[PERSON_NAME]" at bounding box center [231, 46] width 45 height 7
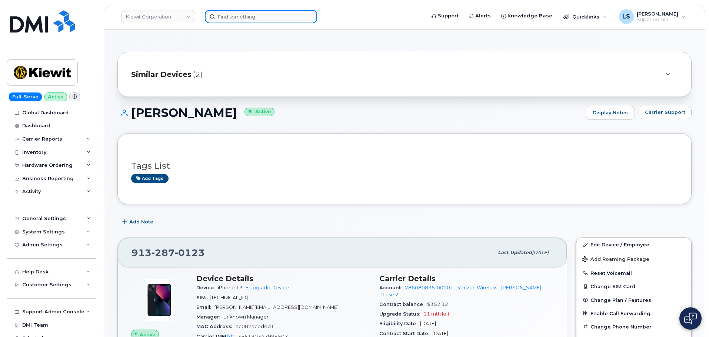
click at [291, 19] on input at bounding box center [261, 16] width 112 height 13
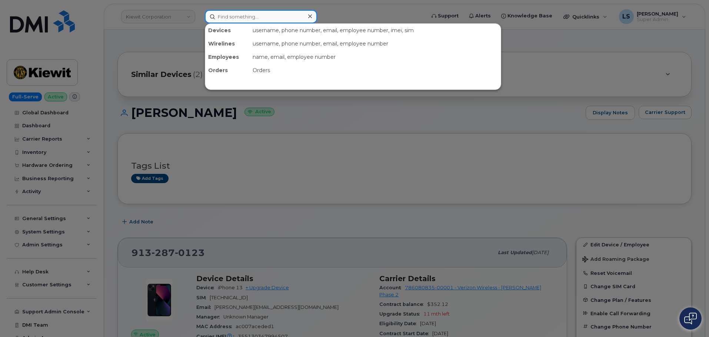
paste input "[PHONE_NUMBER]"
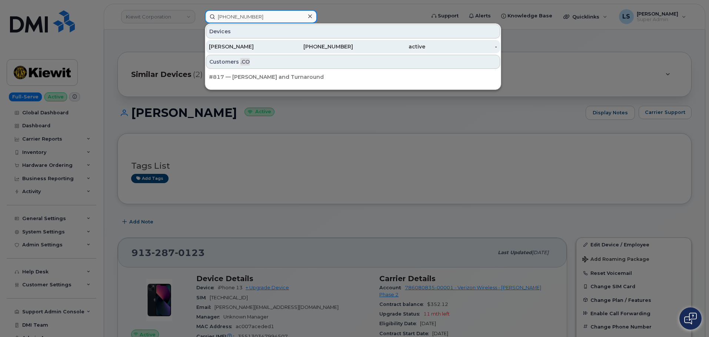
type input "[PHONE_NUMBER]"
click at [248, 48] on div "[PERSON_NAME]" at bounding box center [245, 46] width 72 height 7
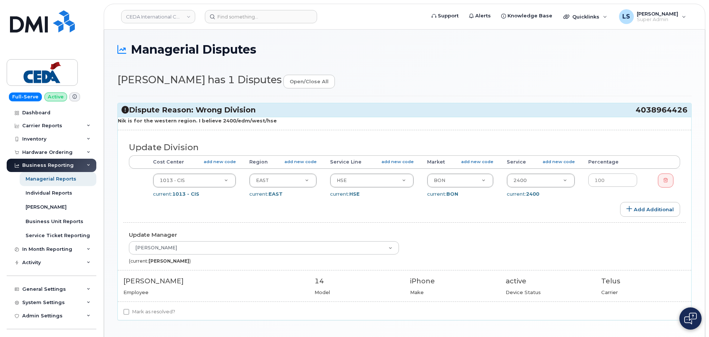
select select "31909"
select select "31932"
select select "31949"
select select "31982"
drag, startPoint x: 216, startPoint y: 123, endPoint x: 227, endPoint y: 123, distance: 10.8
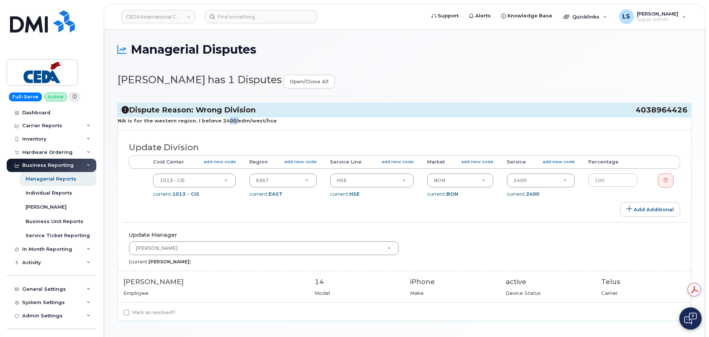
click at [227, 123] on strong "Nik is for the western region. I believe 2400/edm/west/hse" at bounding box center [197, 121] width 159 height 6
click at [214, 127] on div "Nik is for the western region. I believe 2400/edm/west/hse Update Division Acco…" at bounding box center [404, 219] width 573 height 204
drag, startPoint x: 214, startPoint y: 123, endPoint x: 228, endPoint y: 123, distance: 13.3
click at [228, 123] on strong "Nik is for the western region. I believe 2400/edm/west/hse" at bounding box center [197, 121] width 159 height 6
copy strong "2400"
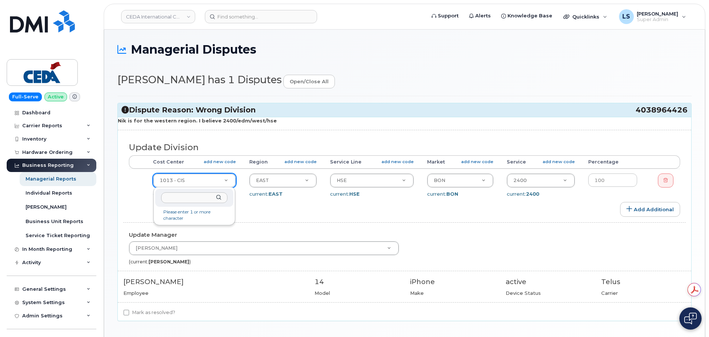
type input "2400"
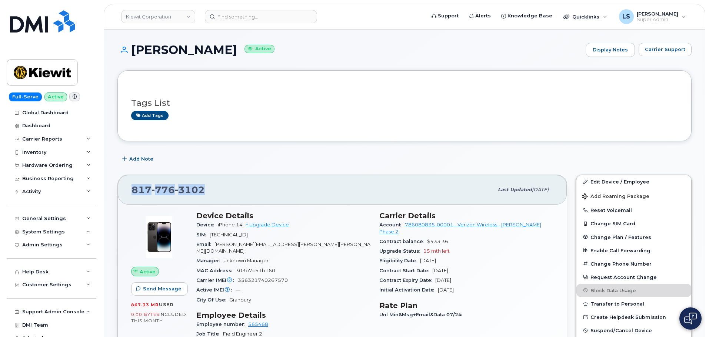
drag, startPoint x: 224, startPoint y: 188, endPoint x: 124, endPoint y: 189, distance: 100.3
click at [124, 189] on div "[PHONE_NUMBER] Last updated [DATE]" at bounding box center [342, 190] width 449 height 30
copy span "[PHONE_NUMBER]"
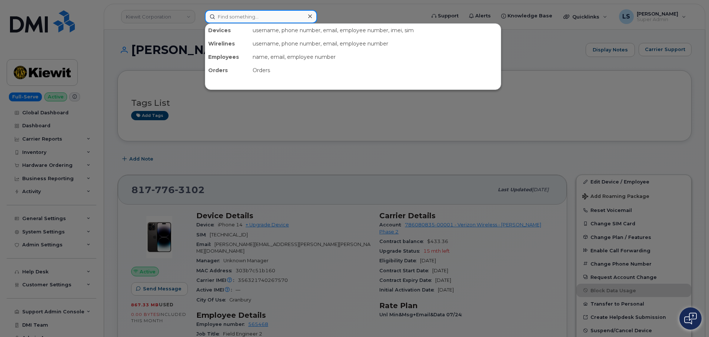
click at [233, 12] on input at bounding box center [261, 16] width 112 height 13
paste input "7703750607"
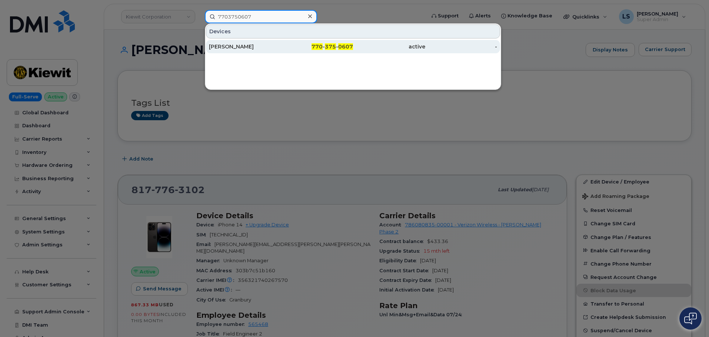
type input "7703750607"
click at [254, 44] on div "JEROME RUPPERT" at bounding box center [245, 46] width 72 height 7
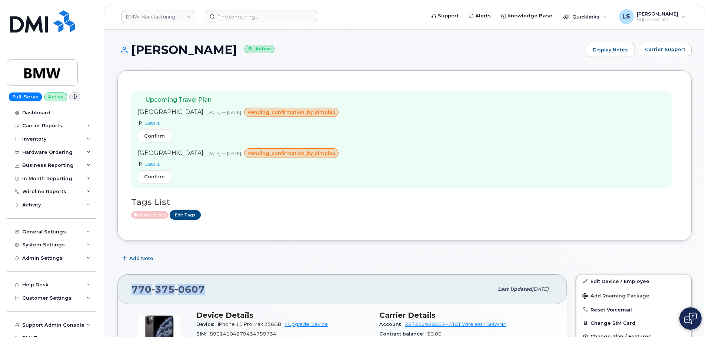
drag, startPoint x: 207, startPoint y: 285, endPoint x: 132, endPoint y: 293, distance: 75.2
click at [132, 293] on div "770 375 0607" at bounding box center [312, 290] width 362 height 16
copy span "770 375 0607"
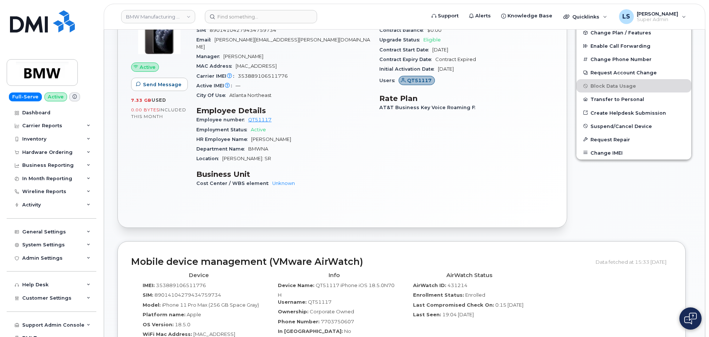
scroll to position [370, 0]
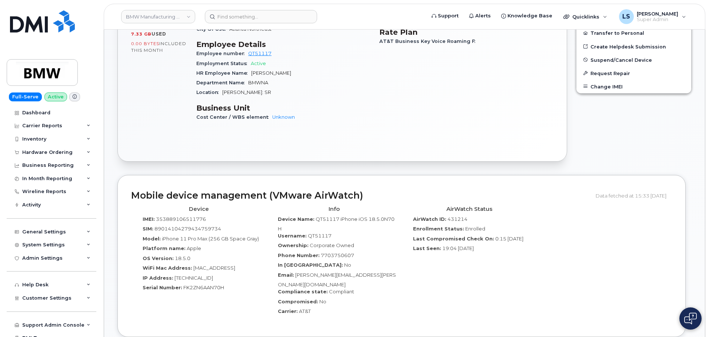
click at [451, 216] on span "431214" at bounding box center [457, 219] width 20 height 6
copy span "431214"
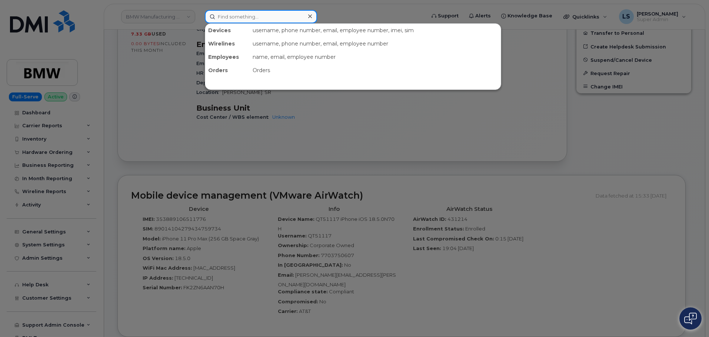
click at [225, 13] on input at bounding box center [261, 16] width 112 height 13
paste input "4022038672"
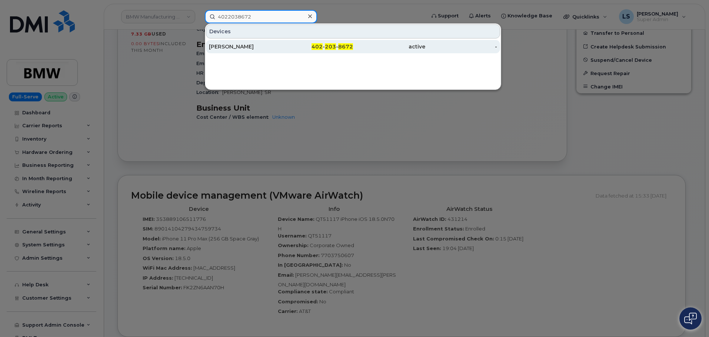
type input "4022038672"
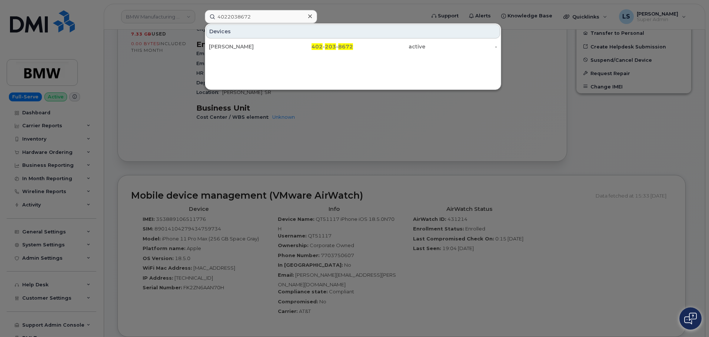
drag, startPoint x: 214, startPoint y: 46, endPoint x: 179, endPoint y: 48, distance: 34.5
click at [214, 46] on div "LARRY MCKENNAN" at bounding box center [245, 46] width 72 height 7
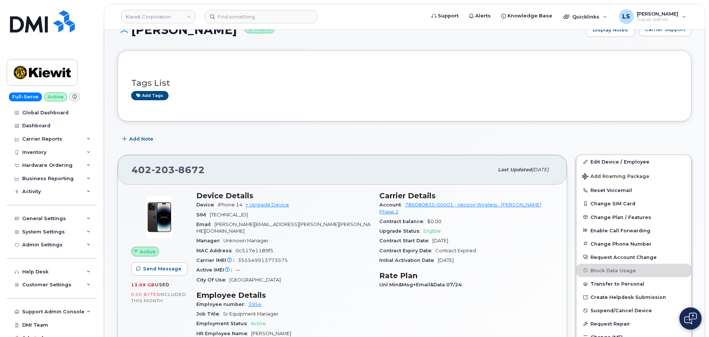
scroll to position [37, 0]
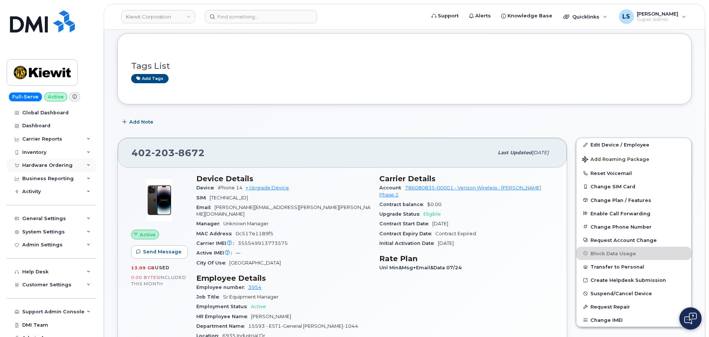
click at [59, 167] on div "Hardware Ordering" at bounding box center [47, 166] width 50 height 6
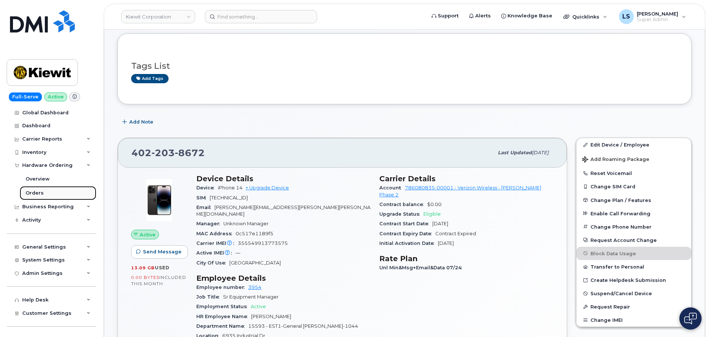
click at [41, 193] on div "Orders" at bounding box center [35, 193] width 18 height 7
